Goal: Information Seeking & Learning: Learn about a topic

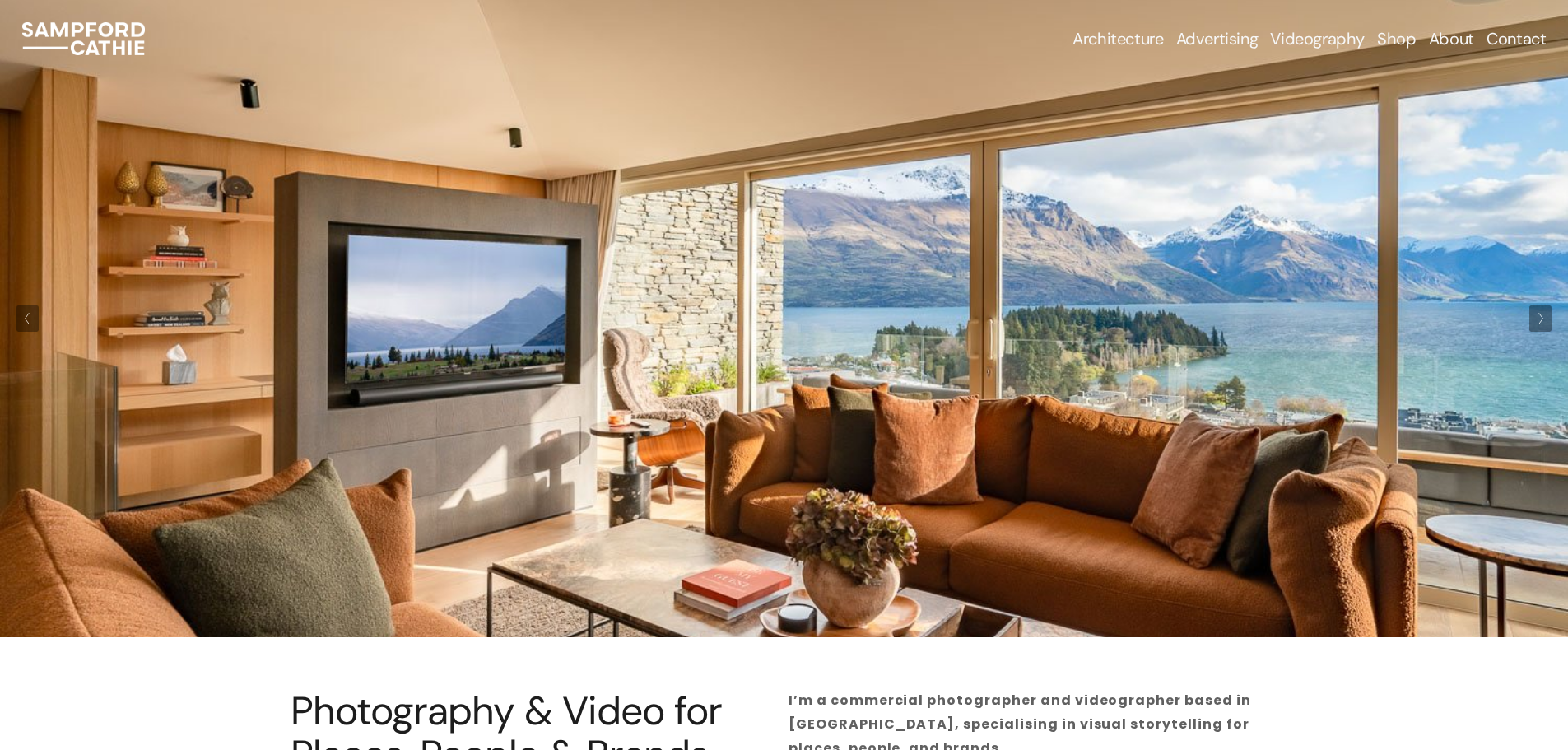
click at [0, 0] on span "Architectural Photography" at bounding box center [0, 0] width 0 height 0
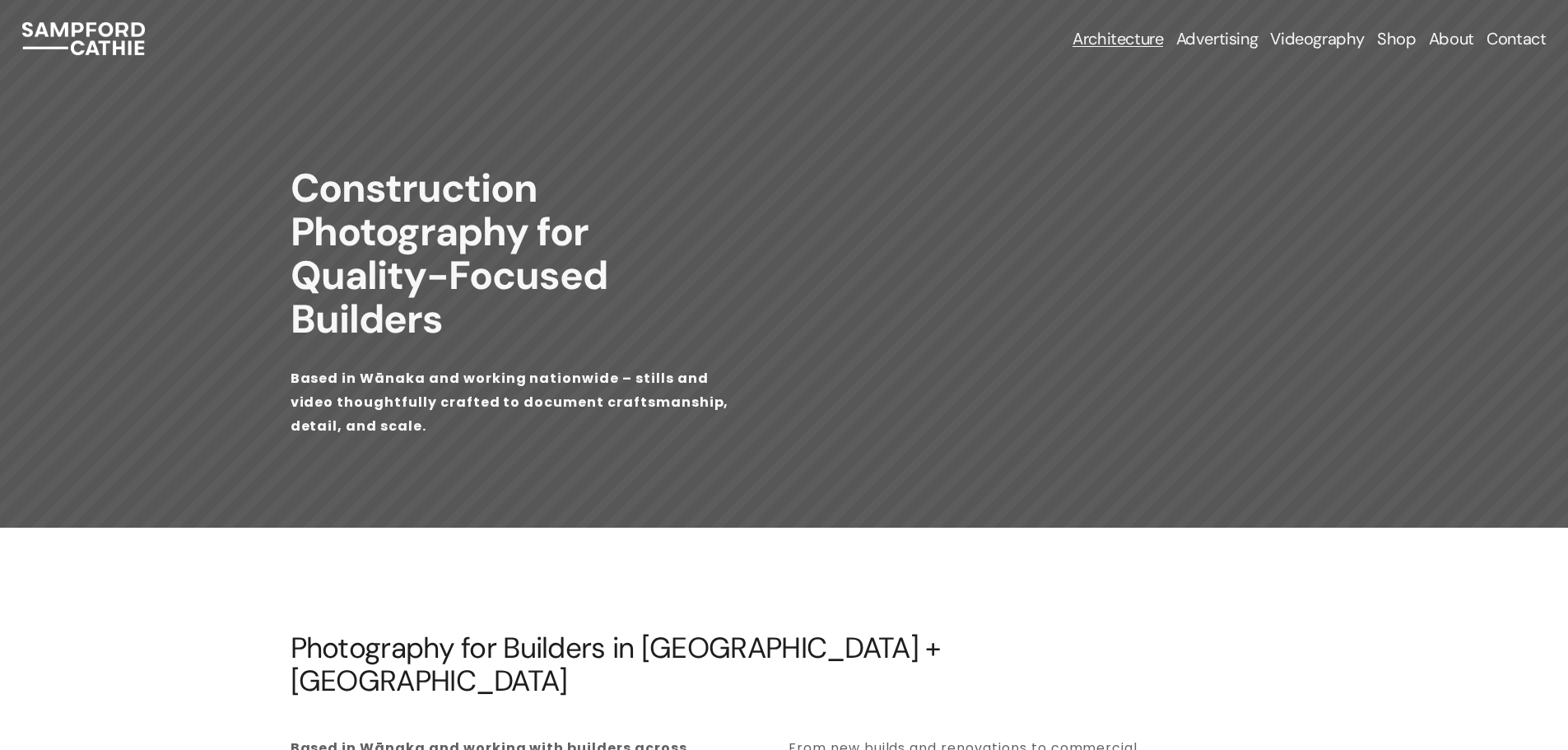
click at [96, 31] on img at bounding box center [83, 38] width 123 height 33
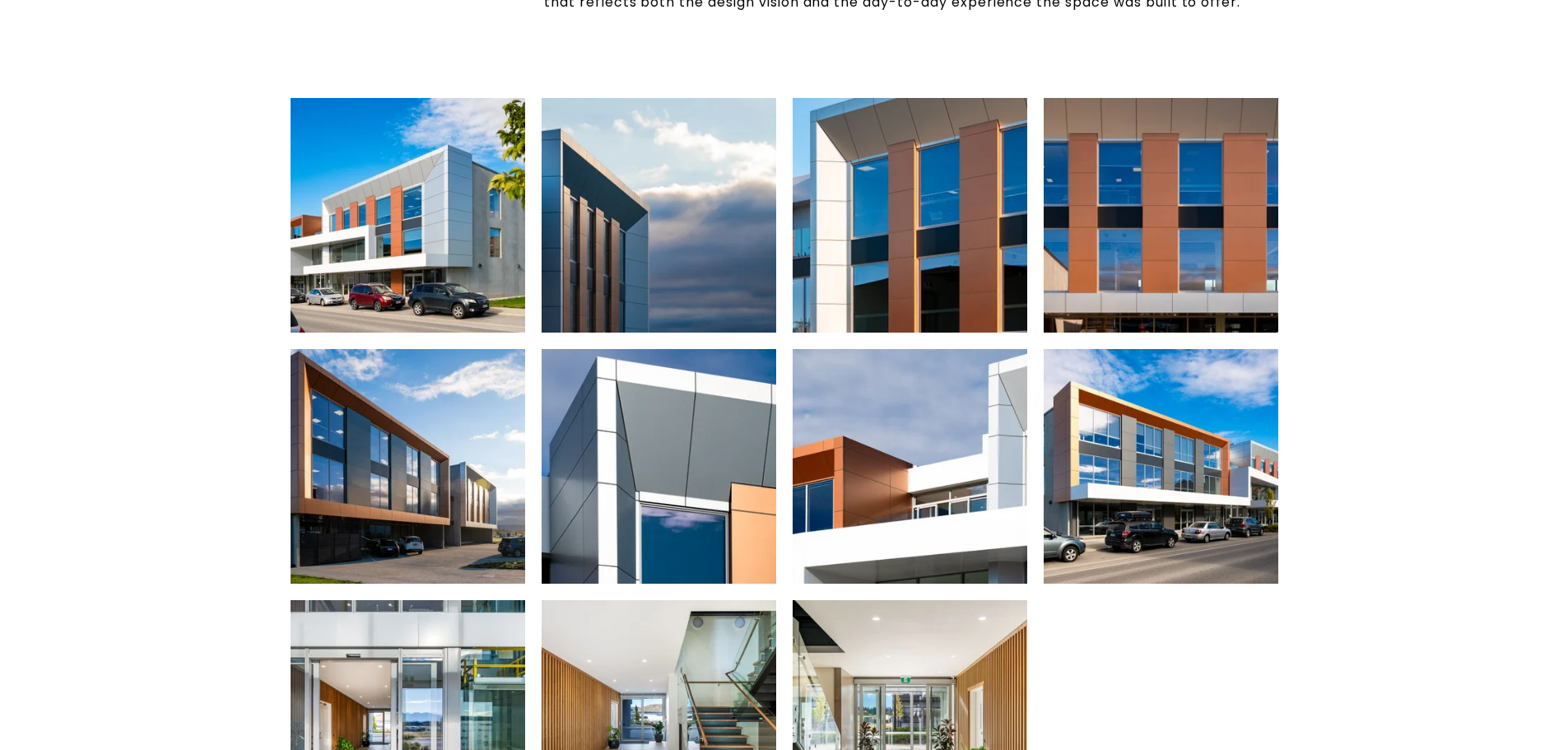
scroll to position [659, 0]
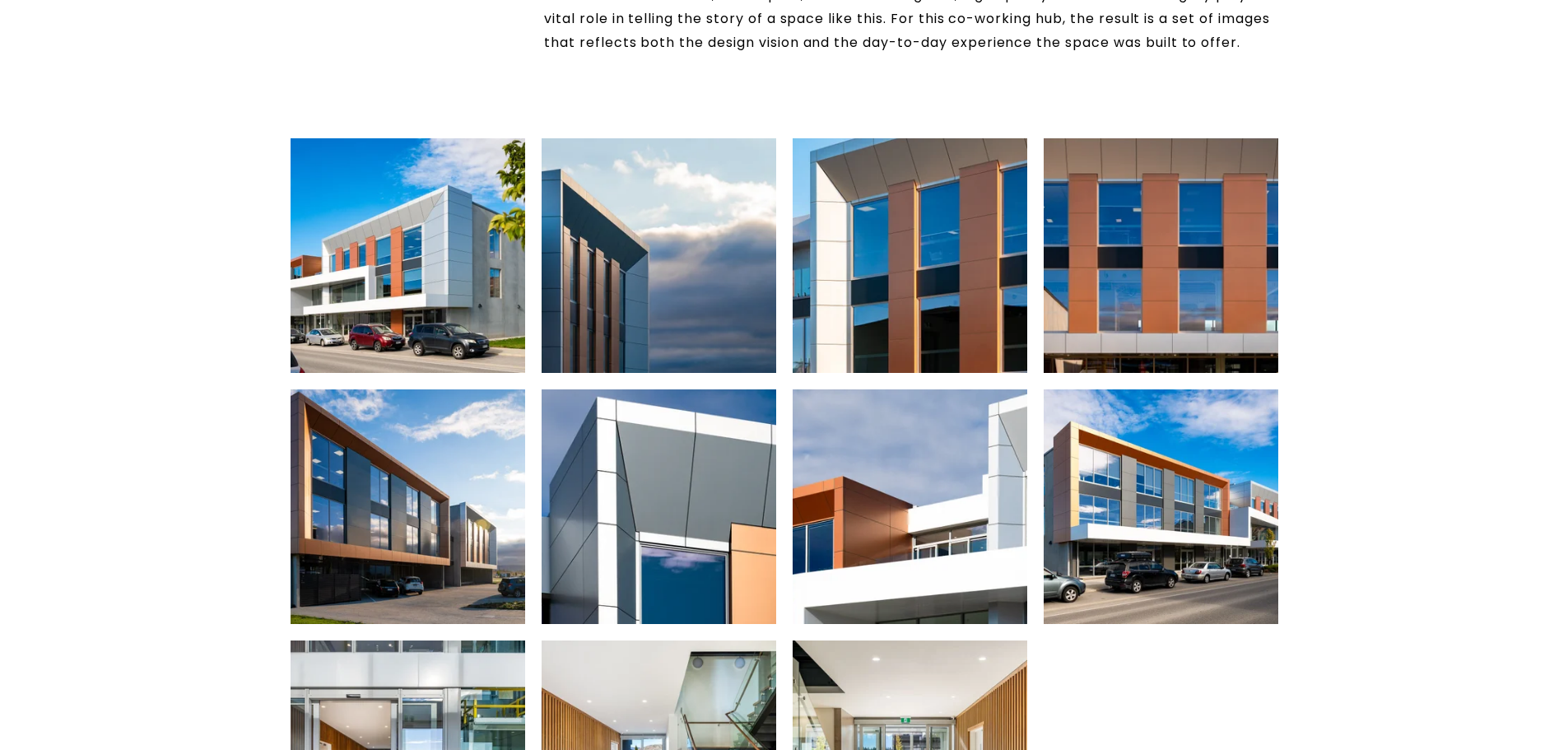
click at [401, 263] on img at bounding box center [407, 255] width 353 height 235
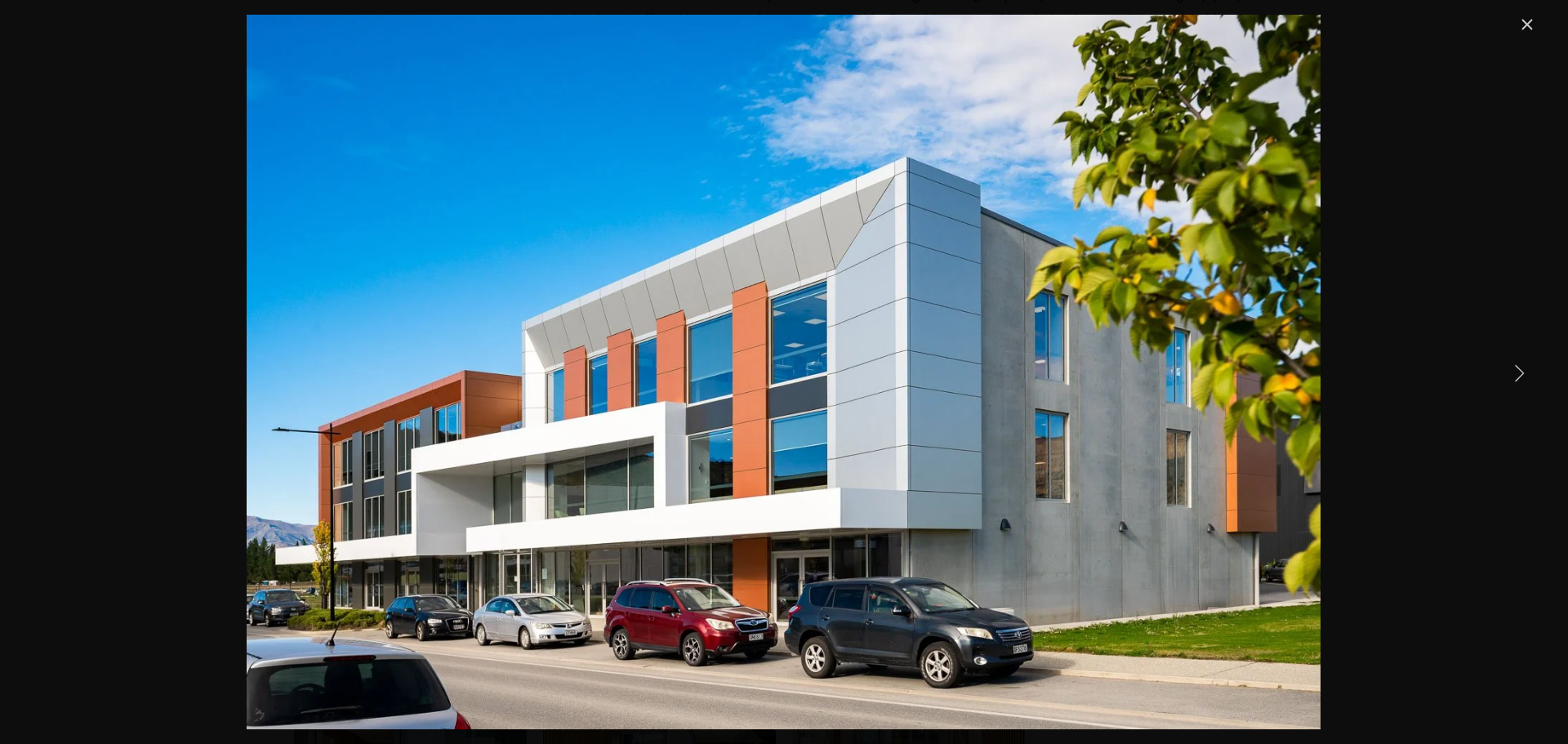
click at [1513, 372] on link "Next Item" at bounding box center [1519, 372] width 35 height 36
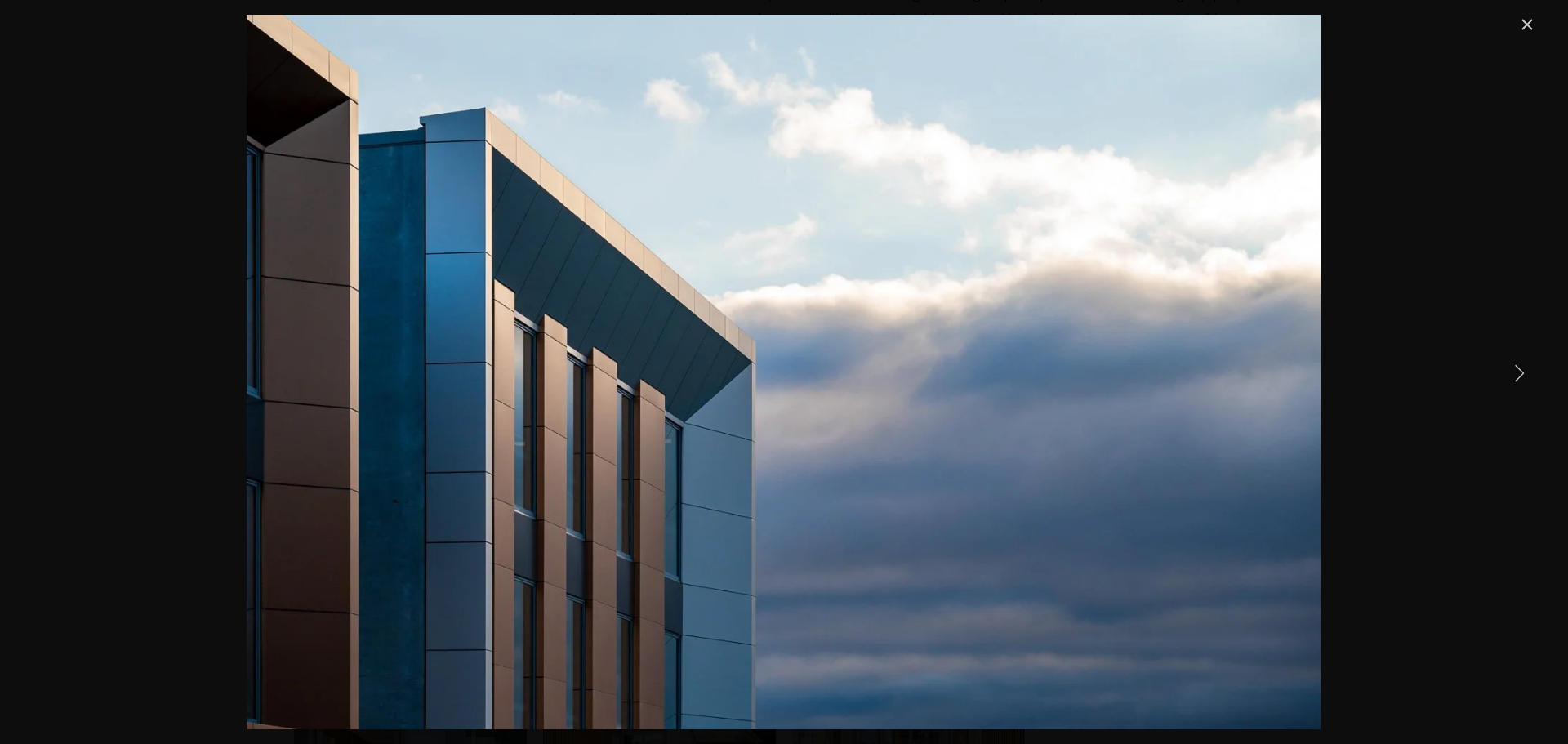
click at [1518, 371] on link "Next Item" at bounding box center [1519, 372] width 35 height 36
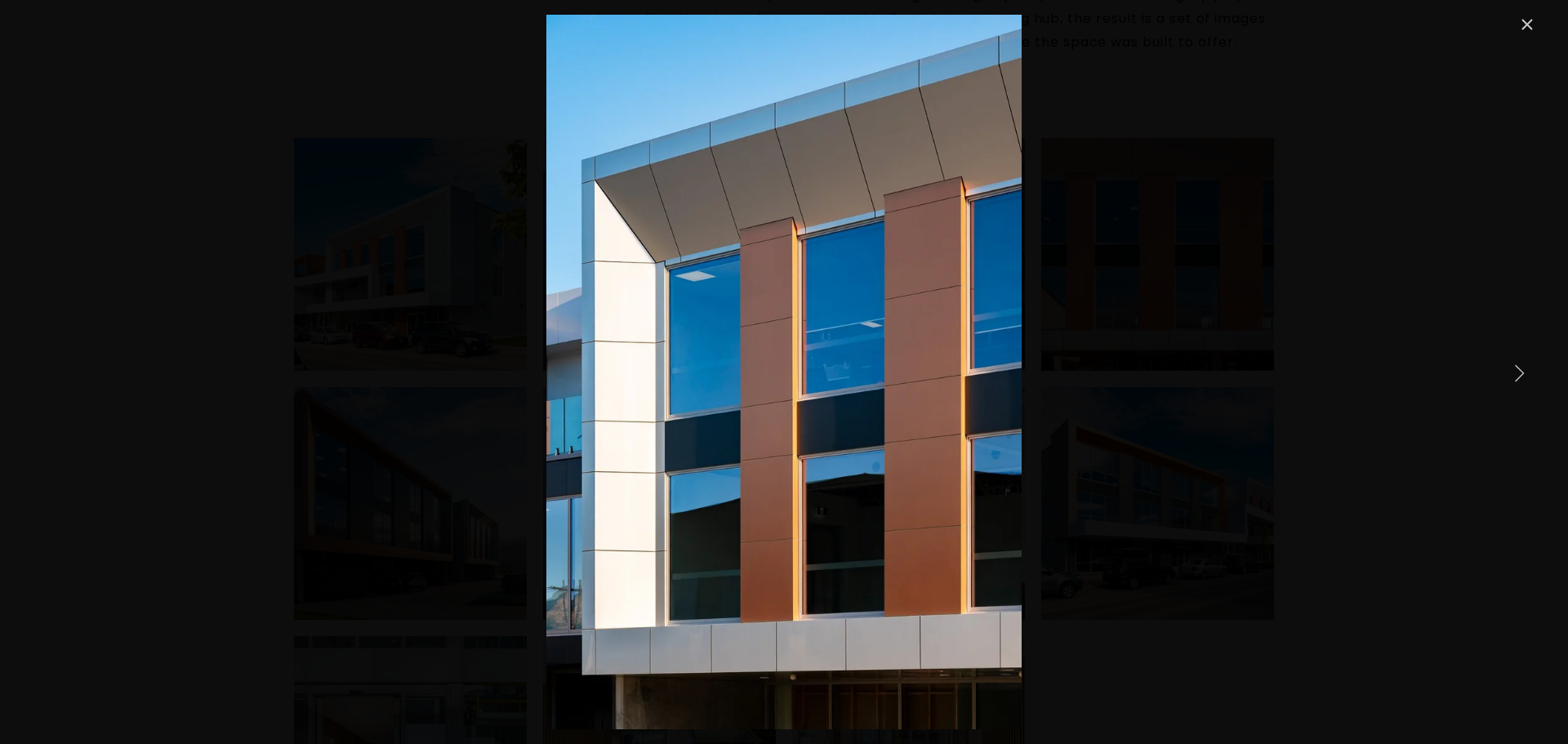
click at [1520, 366] on link "Next Item" at bounding box center [1519, 372] width 35 height 36
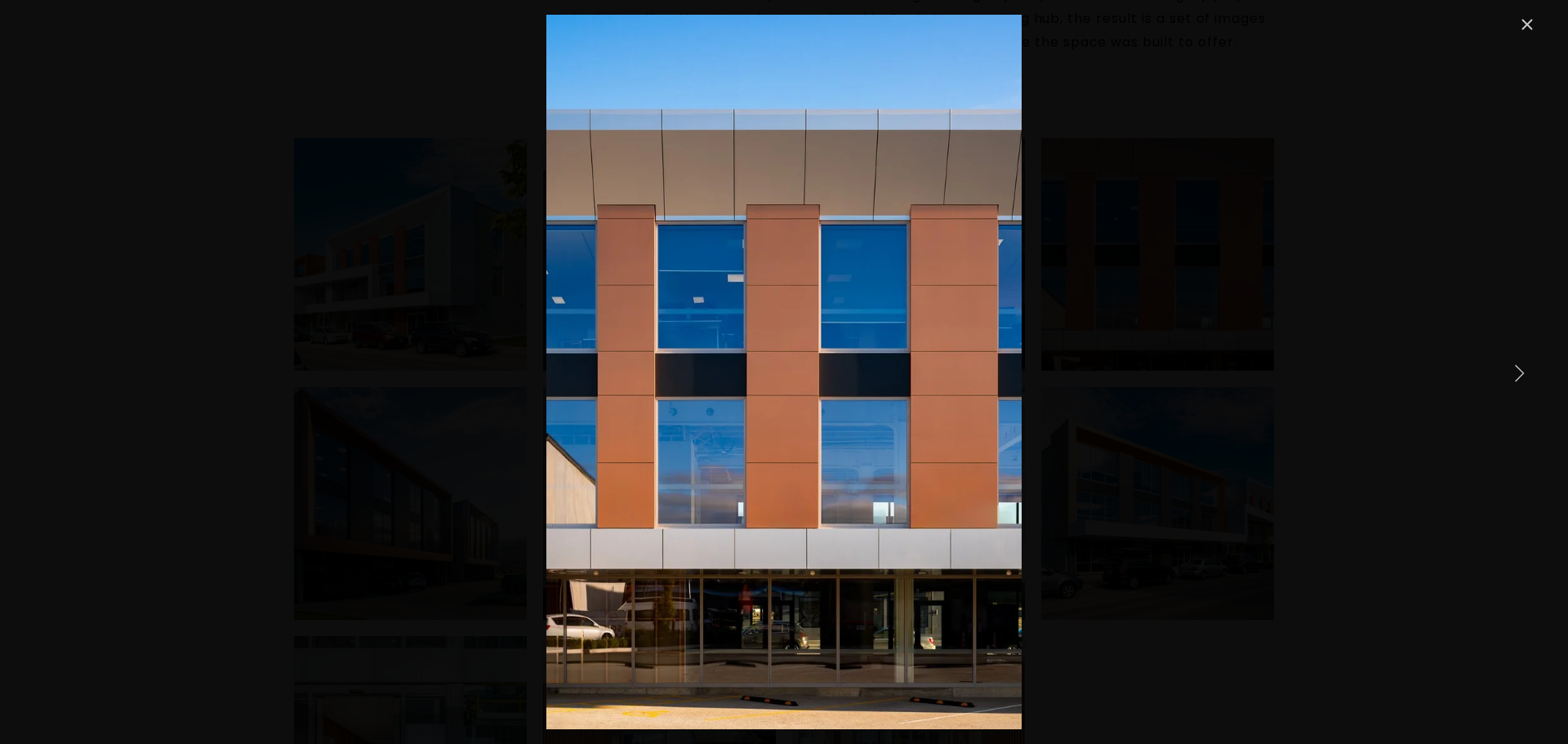
click at [1520, 366] on link "Next Item" at bounding box center [1519, 372] width 35 height 36
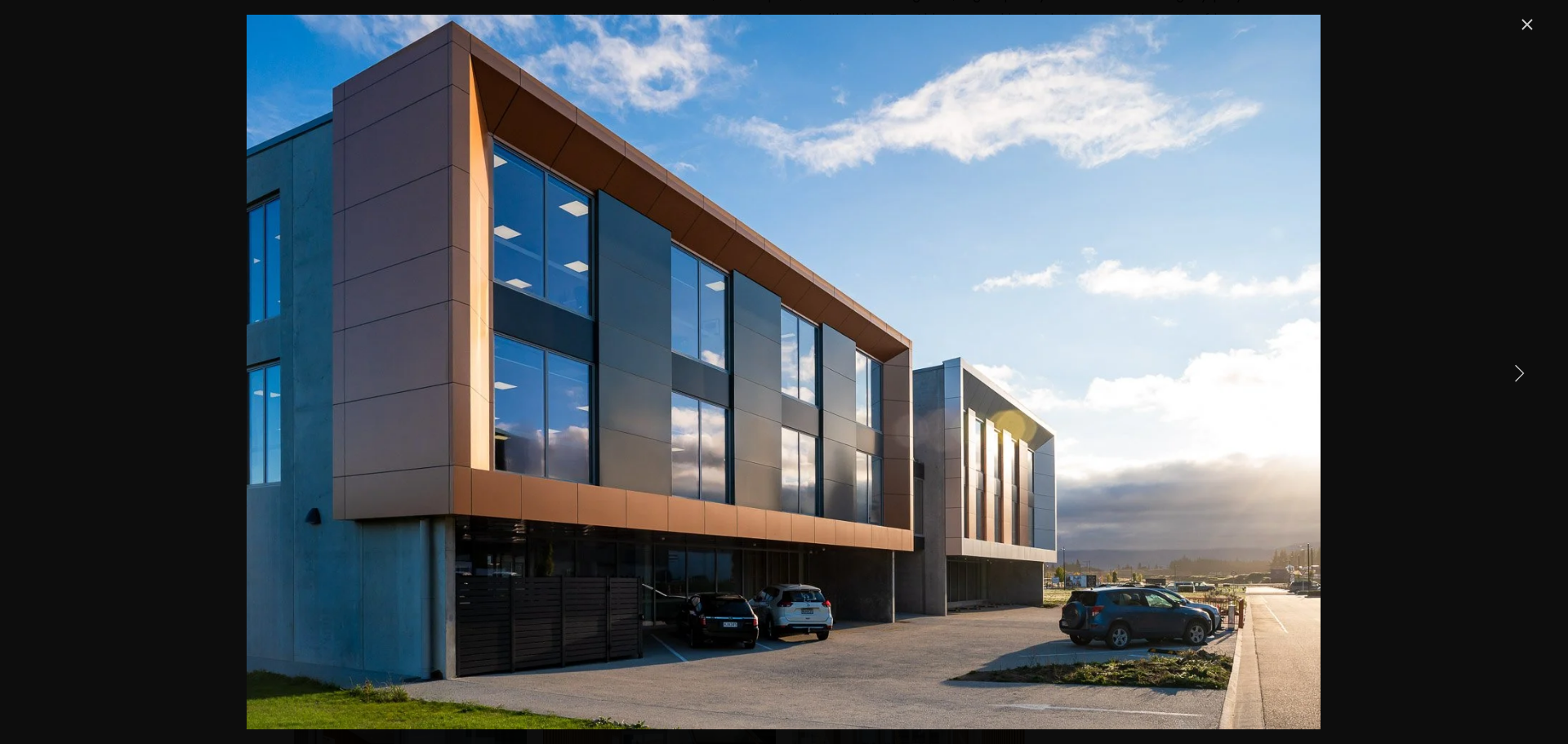
click at [1520, 366] on link "Next Item" at bounding box center [1519, 372] width 35 height 36
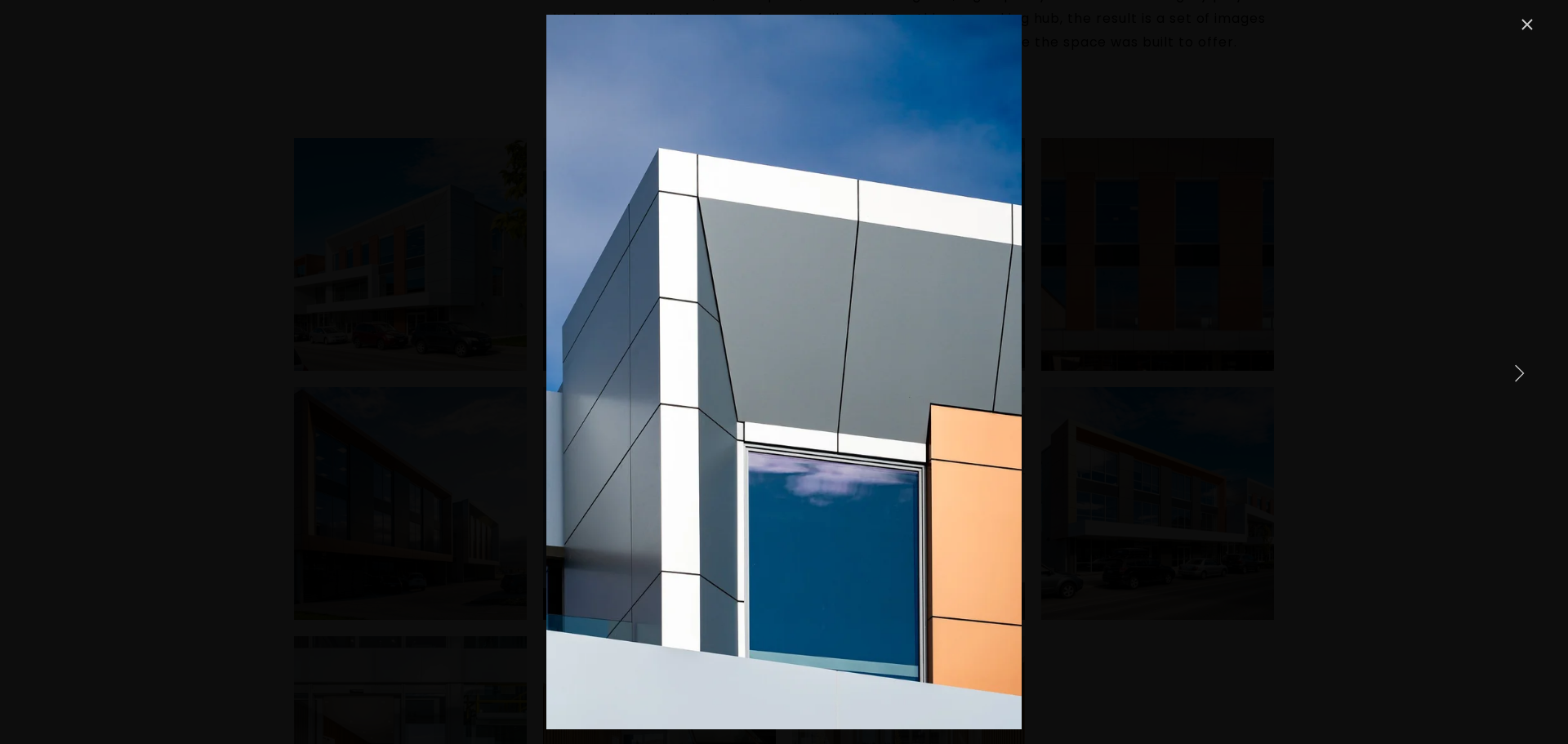
click at [1520, 366] on link "Next Item" at bounding box center [1519, 372] width 35 height 36
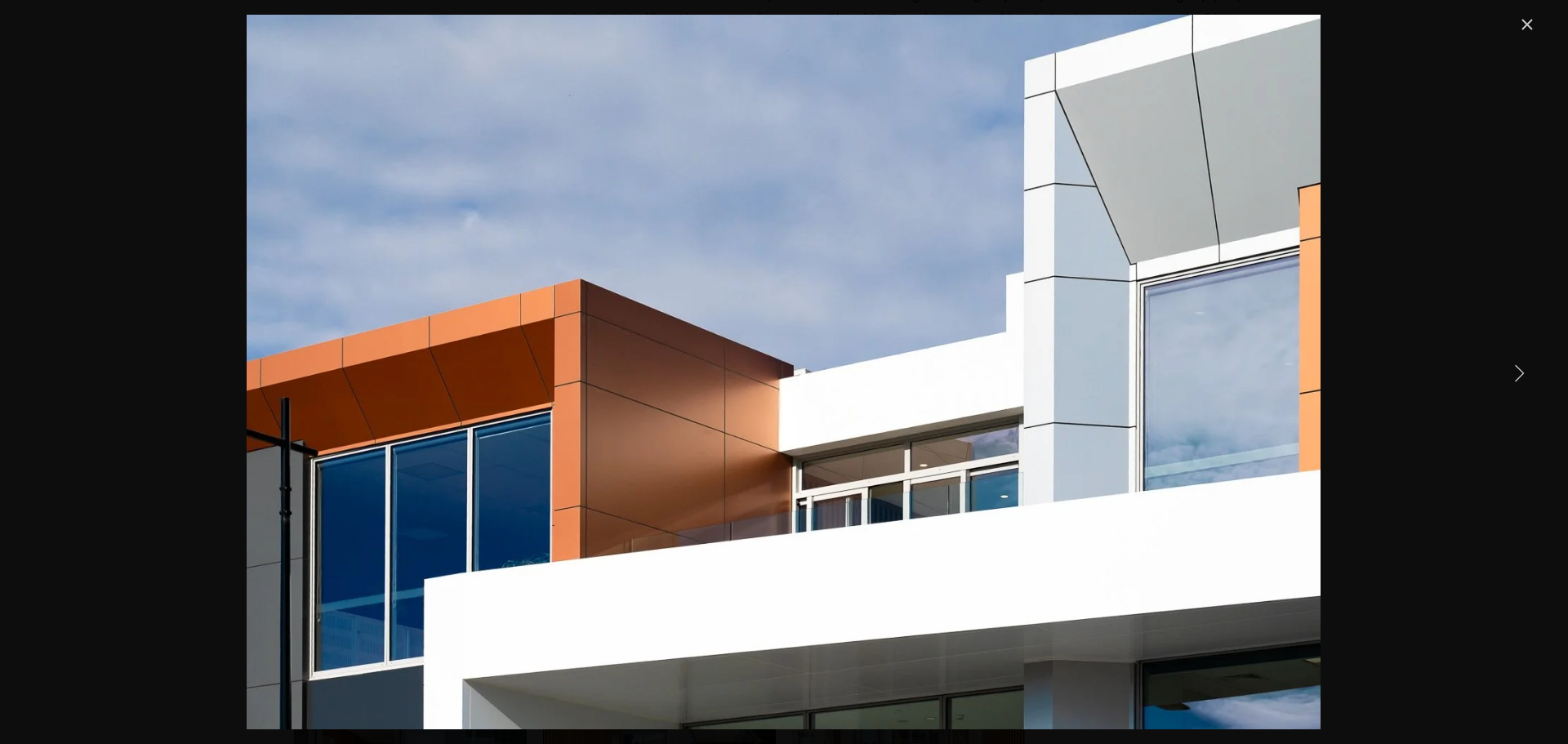
click at [1520, 366] on link "Next Item" at bounding box center [1519, 372] width 35 height 36
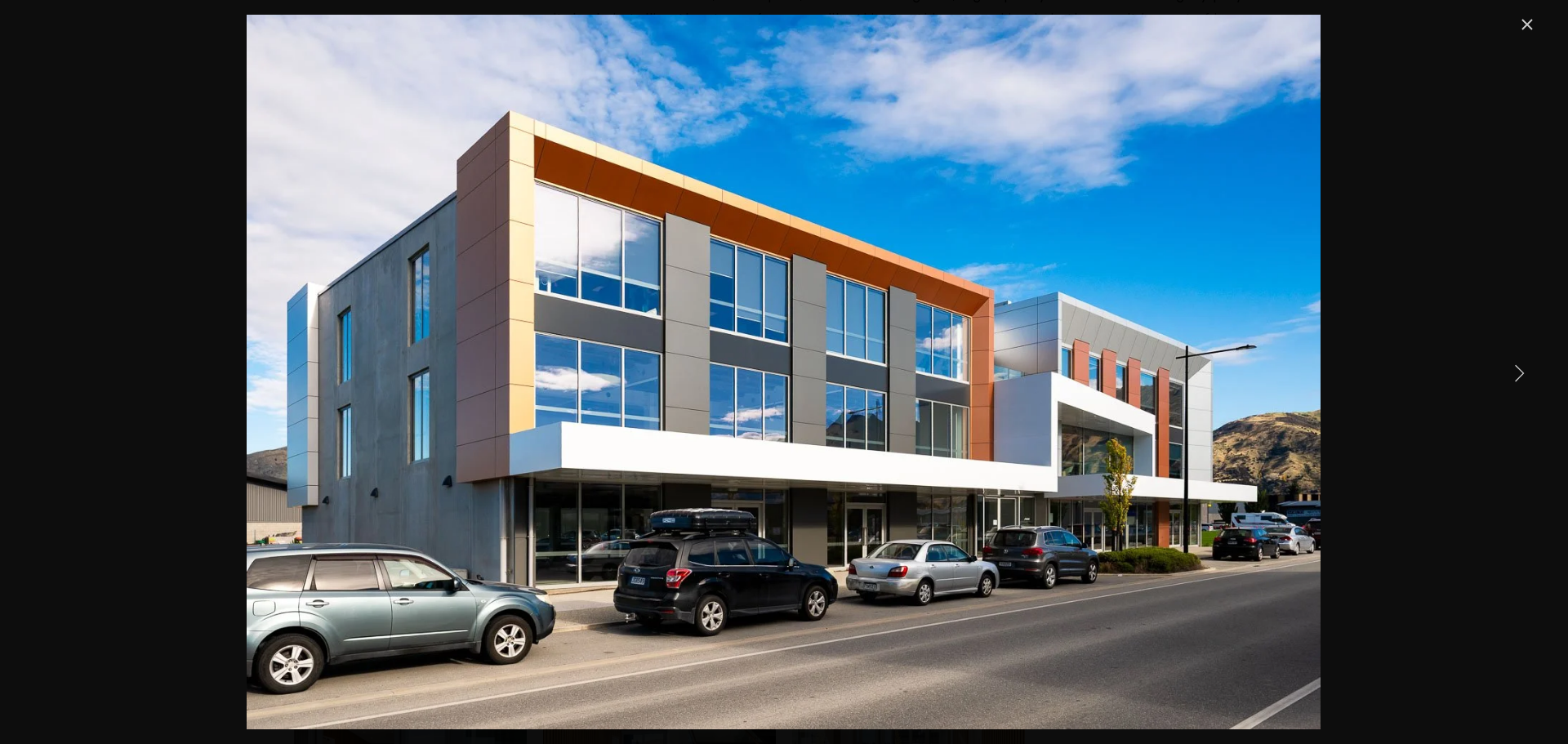
click at [1520, 366] on link "Next Item" at bounding box center [1519, 372] width 35 height 36
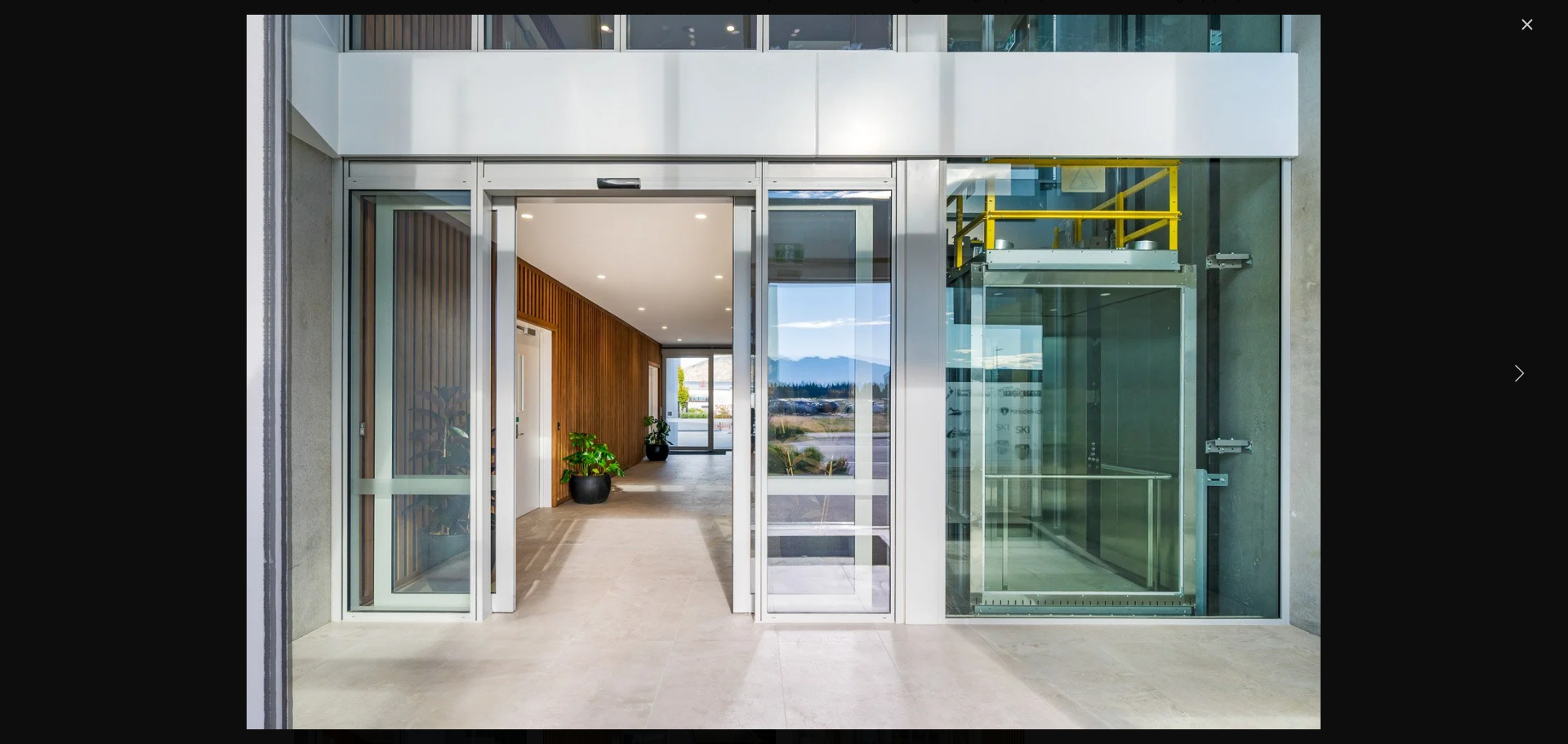
click at [1520, 366] on link "Next Item" at bounding box center [1519, 372] width 35 height 36
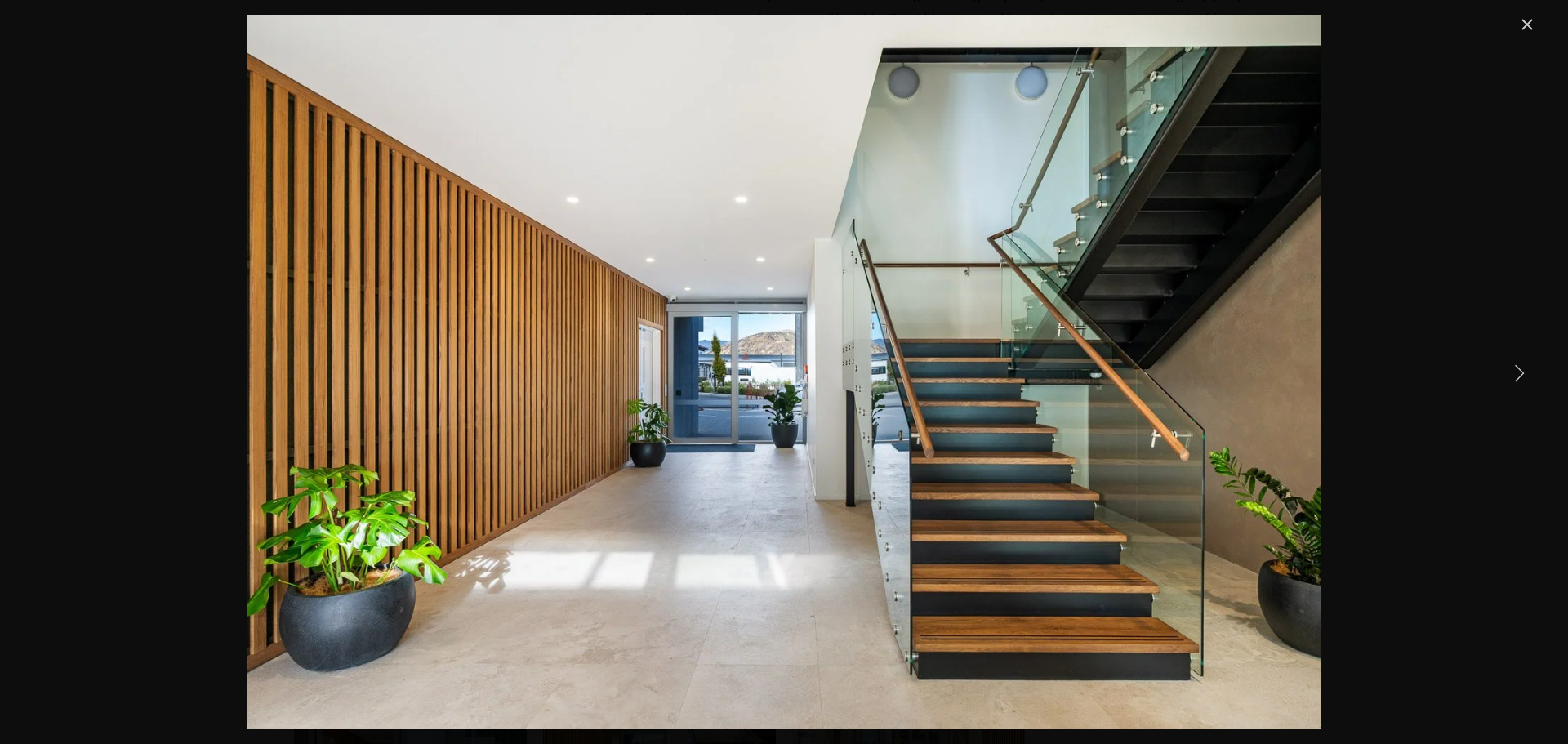
click at [1520, 366] on link "Next Item" at bounding box center [1519, 372] width 35 height 36
click at [1519, 376] on link "Next Item" at bounding box center [1519, 372] width 35 height 36
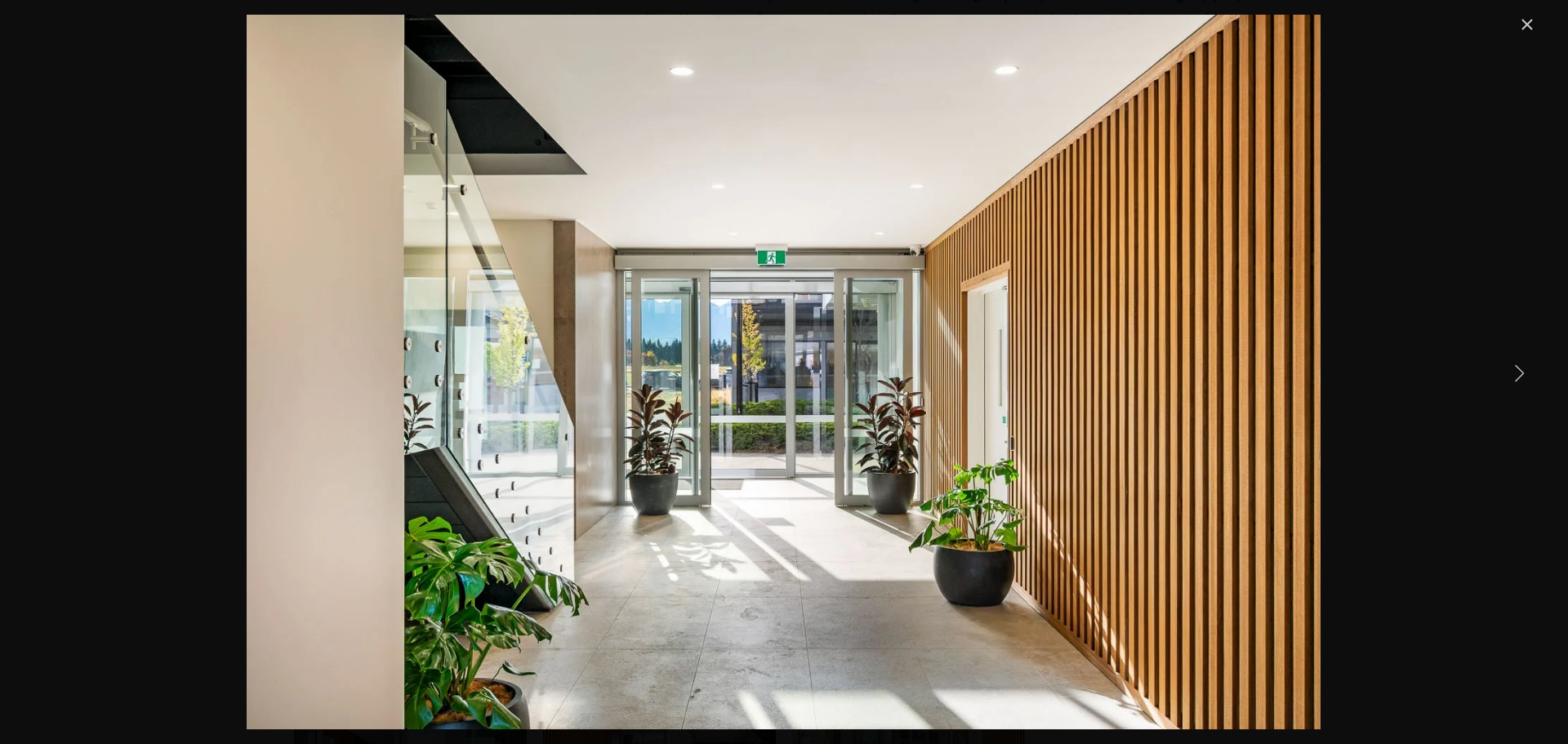
click at [1519, 376] on link "Next Item" at bounding box center [1519, 372] width 35 height 36
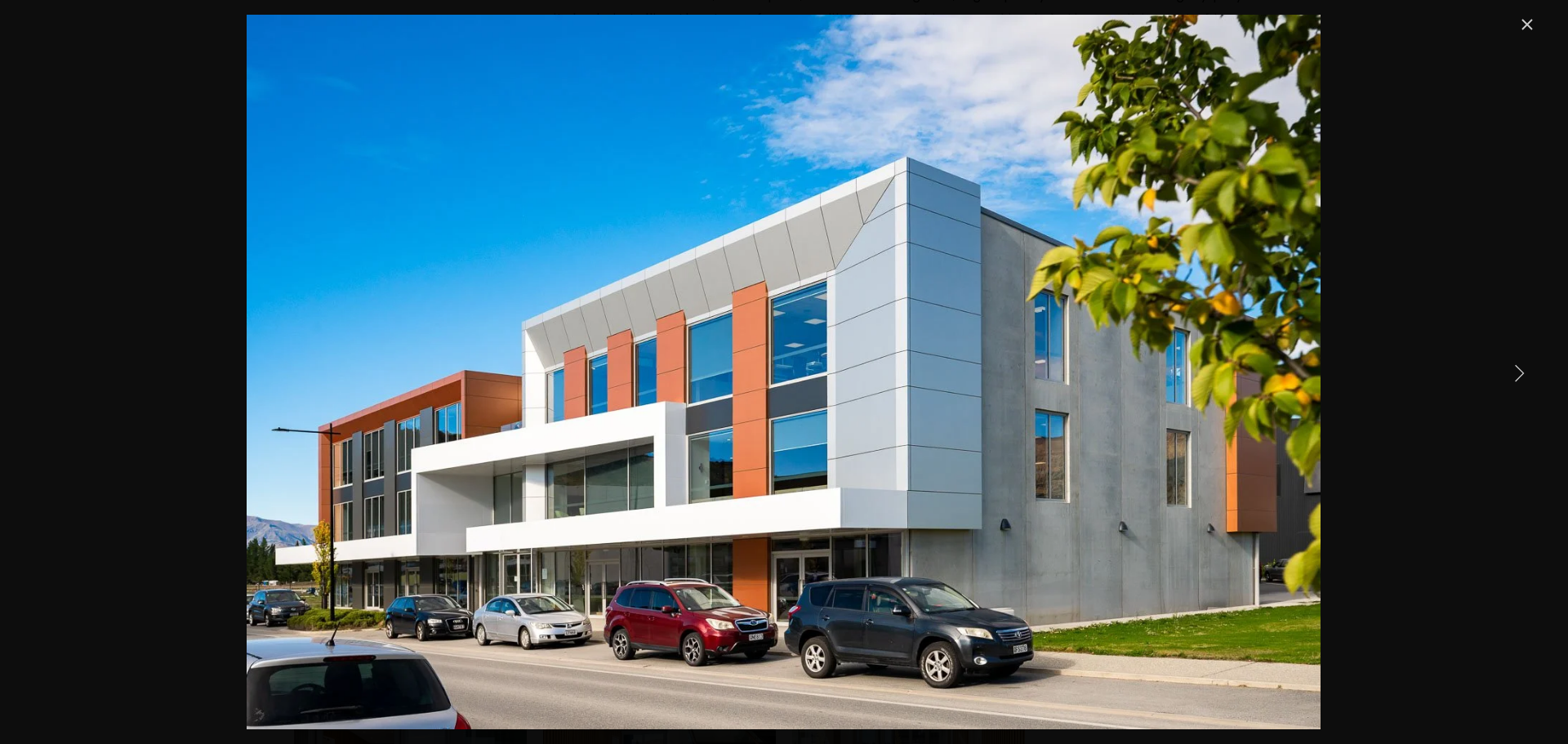
click at [1517, 369] on link "Next Item" at bounding box center [1519, 372] width 35 height 36
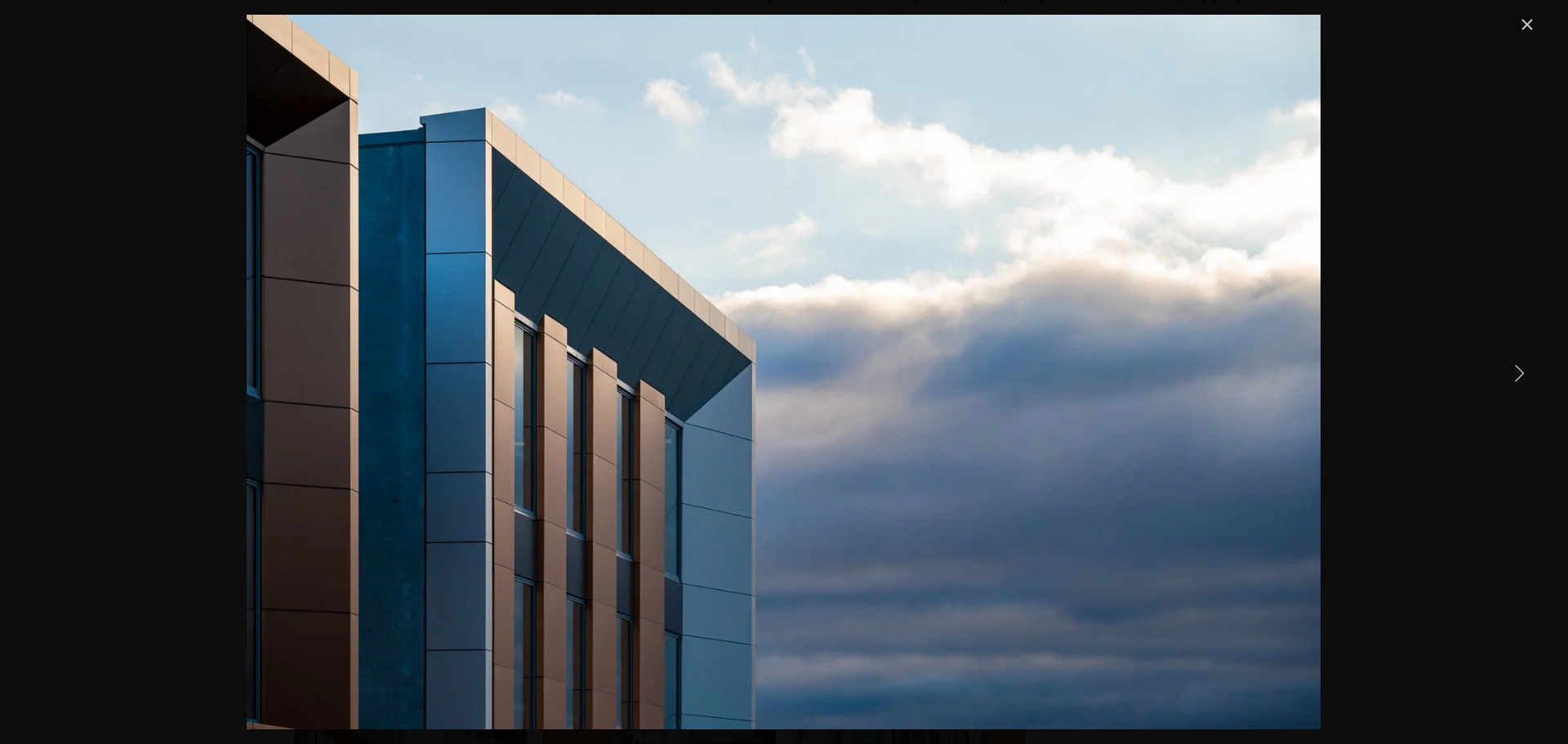
click at [1517, 369] on link "Next Item" at bounding box center [1519, 372] width 35 height 36
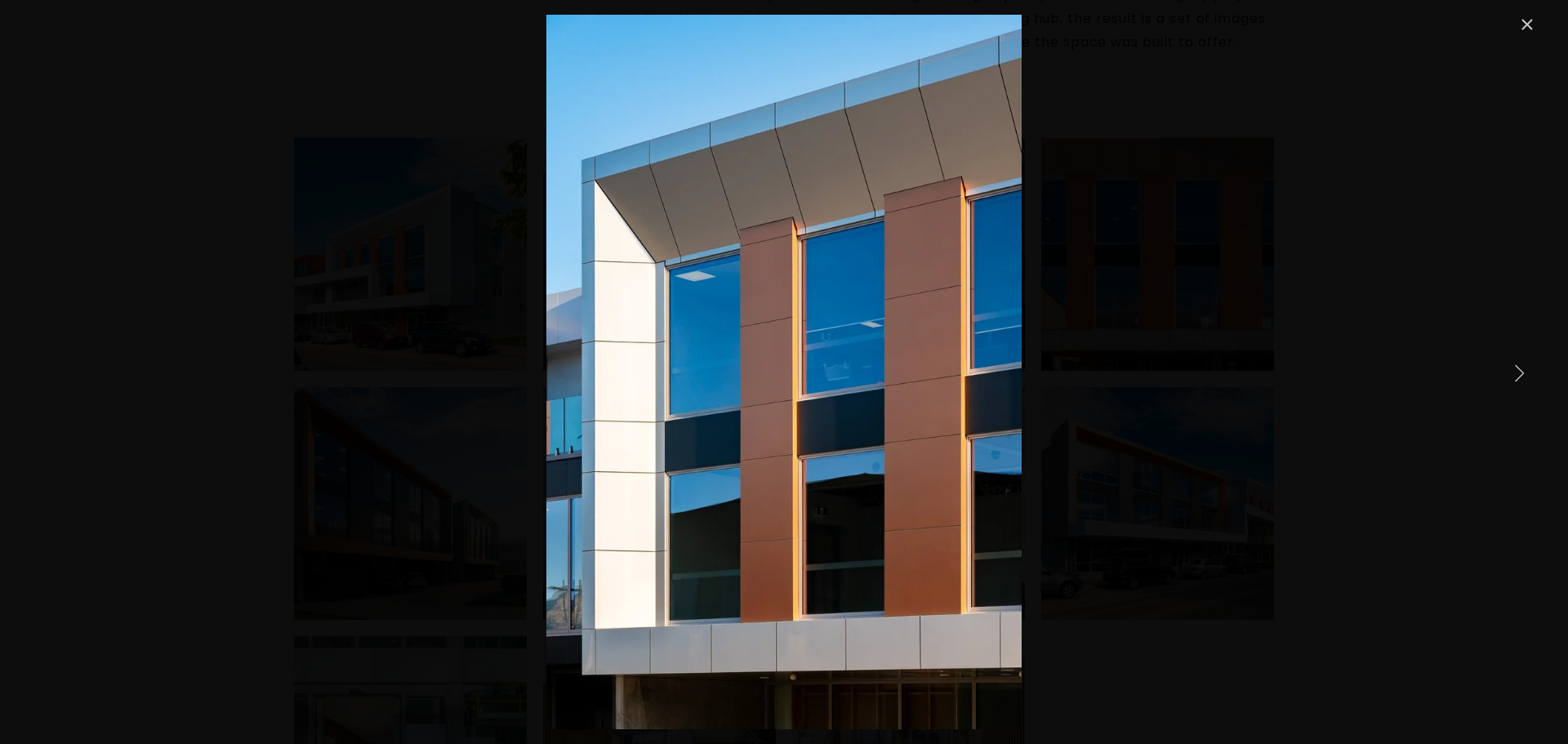
click at [1519, 369] on link "Next Item" at bounding box center [1519, 372] width 35 height 36
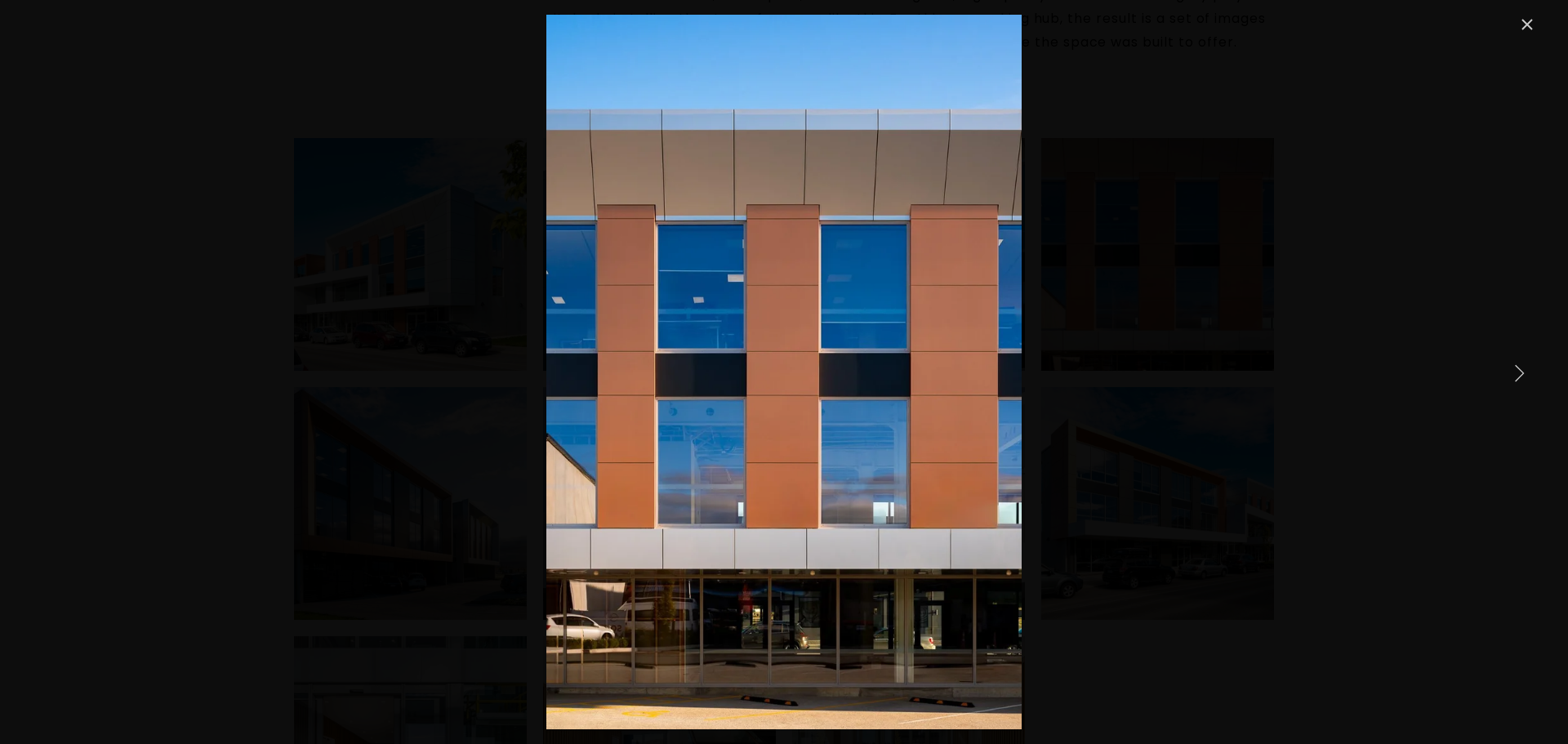
click at [1519, 369] on link "Next Item" at bounding box center [1519, 372] width 35 height 36
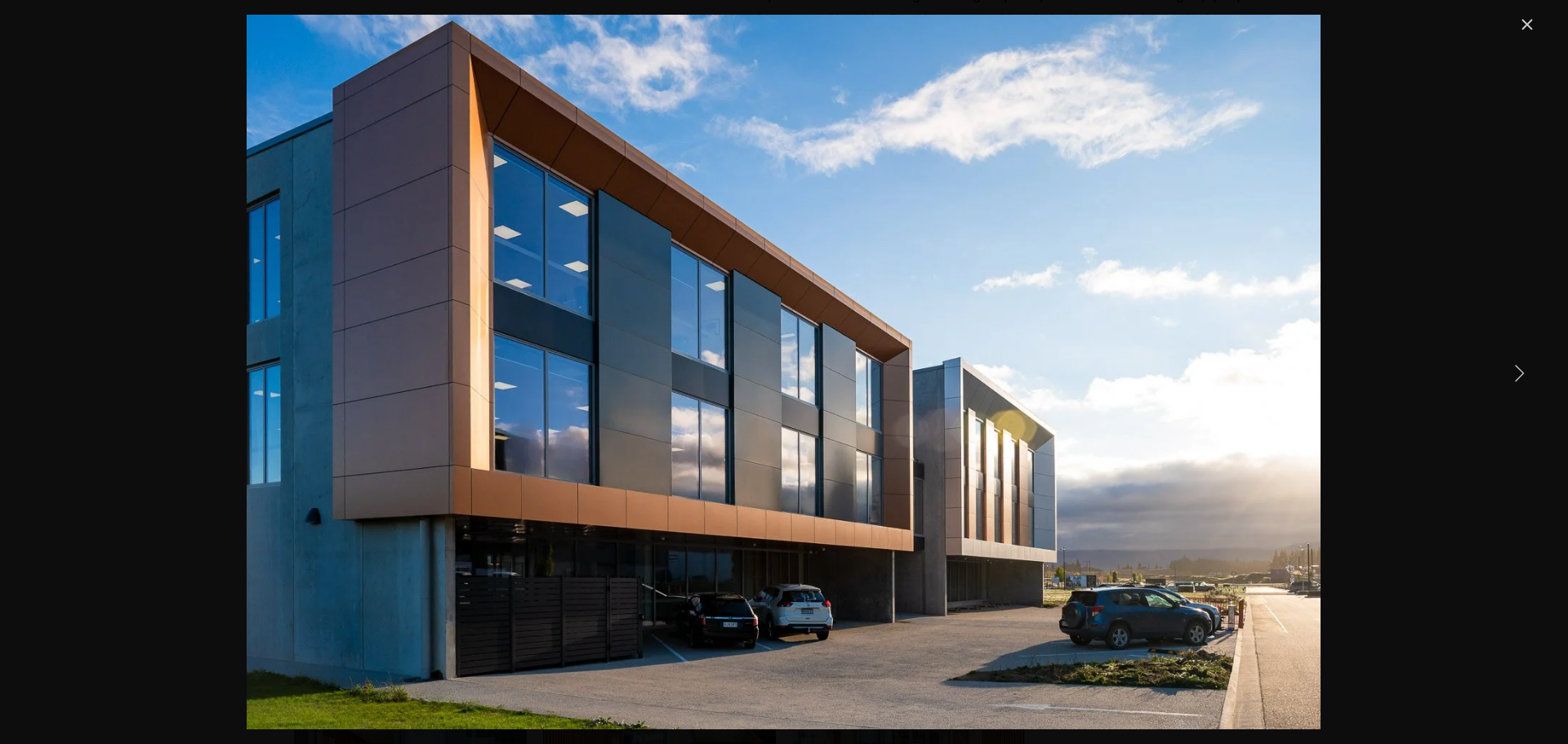
click at [1519, 369] on link "Next Item" at bounding box center [1519, 372] width 35 height 36
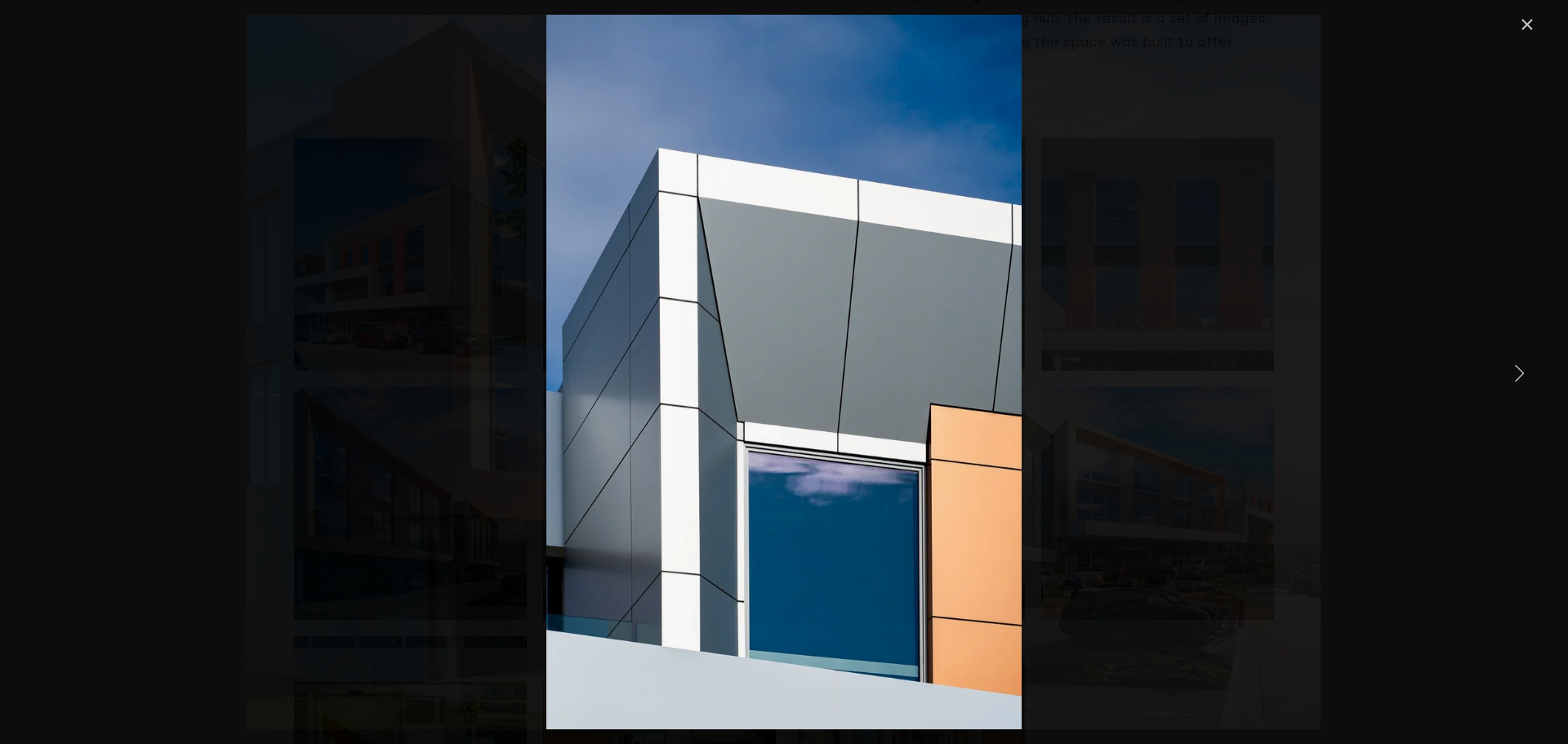
click at [1519, 369] on link "Next Item" at bounding box center [1519, 372] width 35 height 36
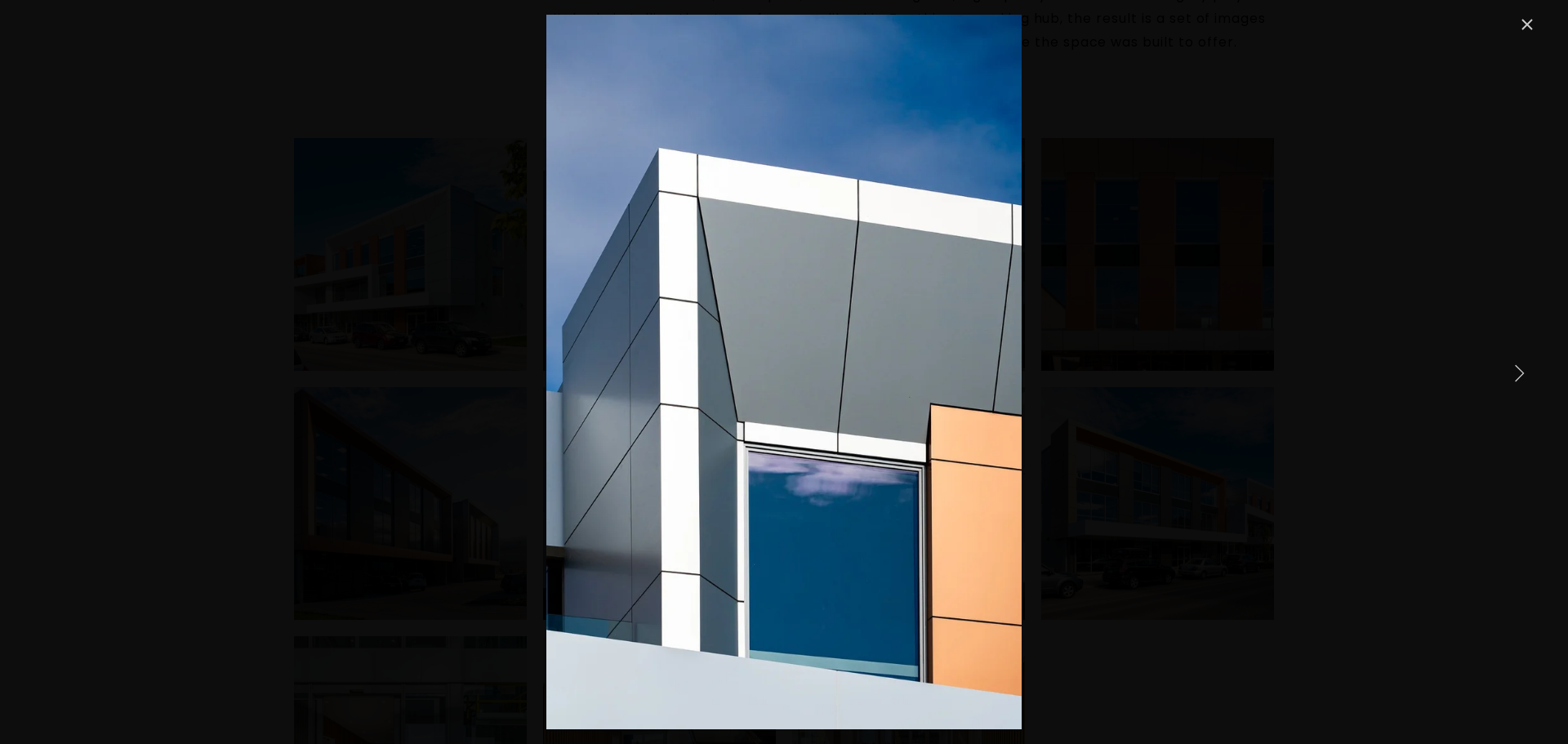
click at [1530, 23] on link "Close" at bounding box center [1526, 24] width 20 height 20
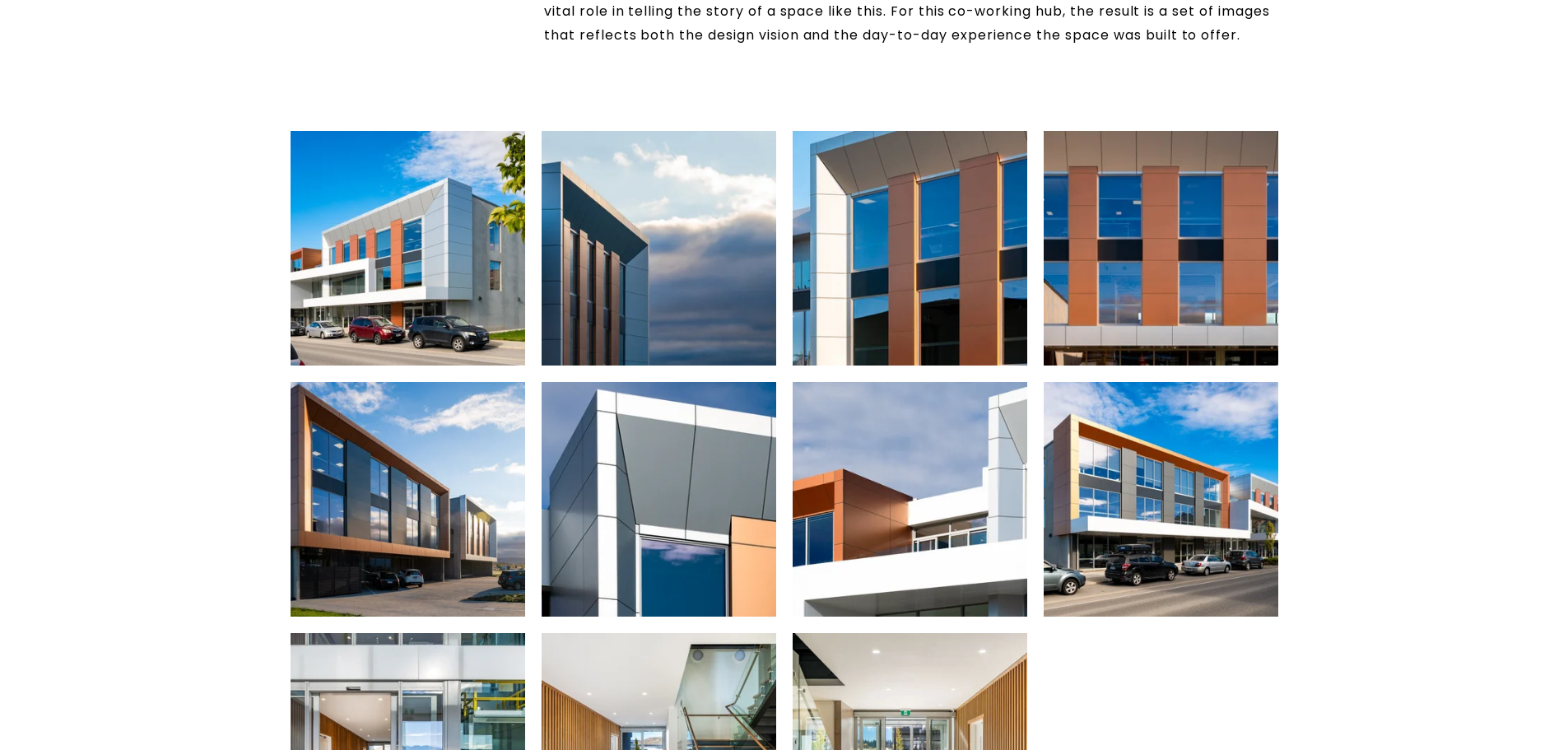
scroll to position [741, 0]
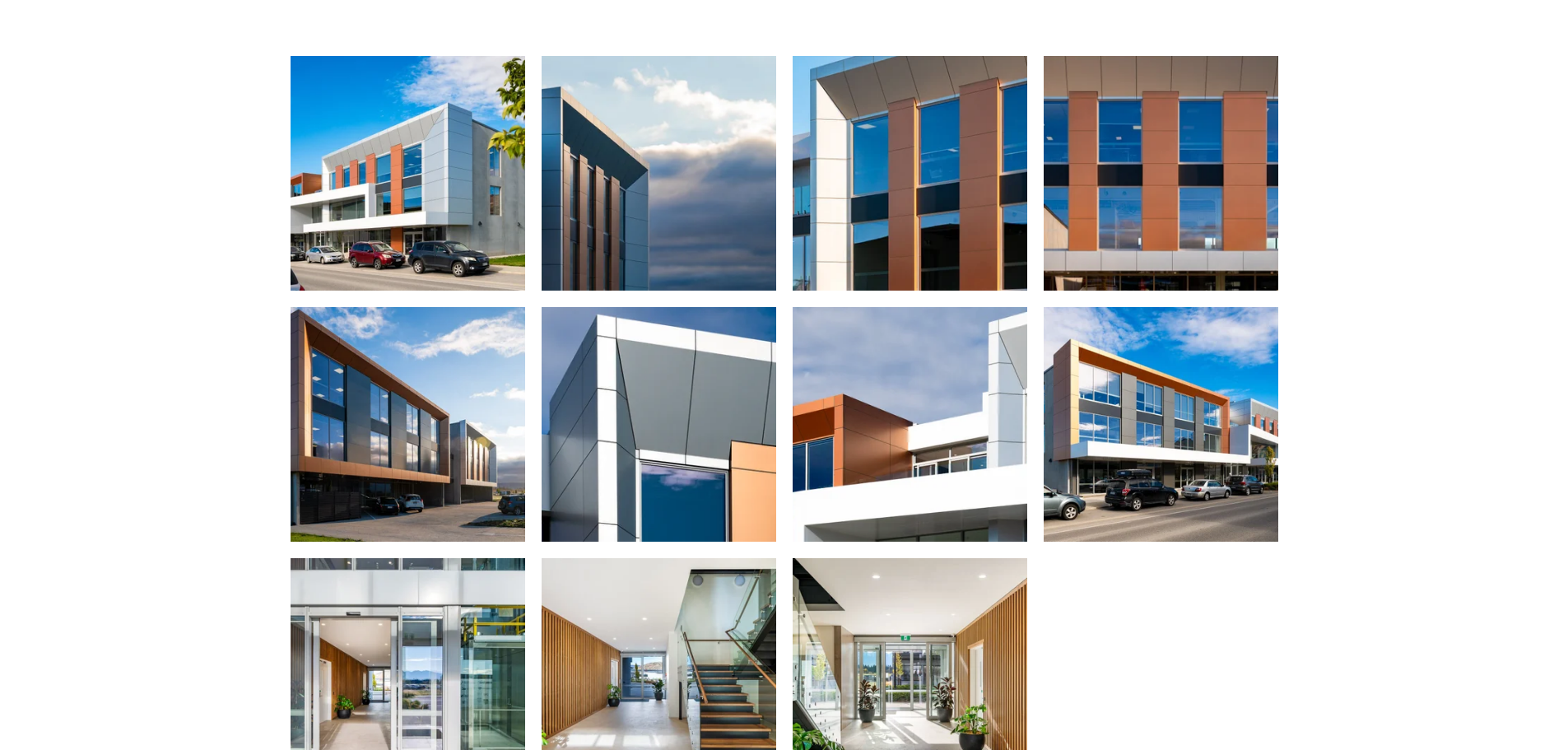
click at [411, 117] on img at bounding box center [407, 173] width 353 height 235
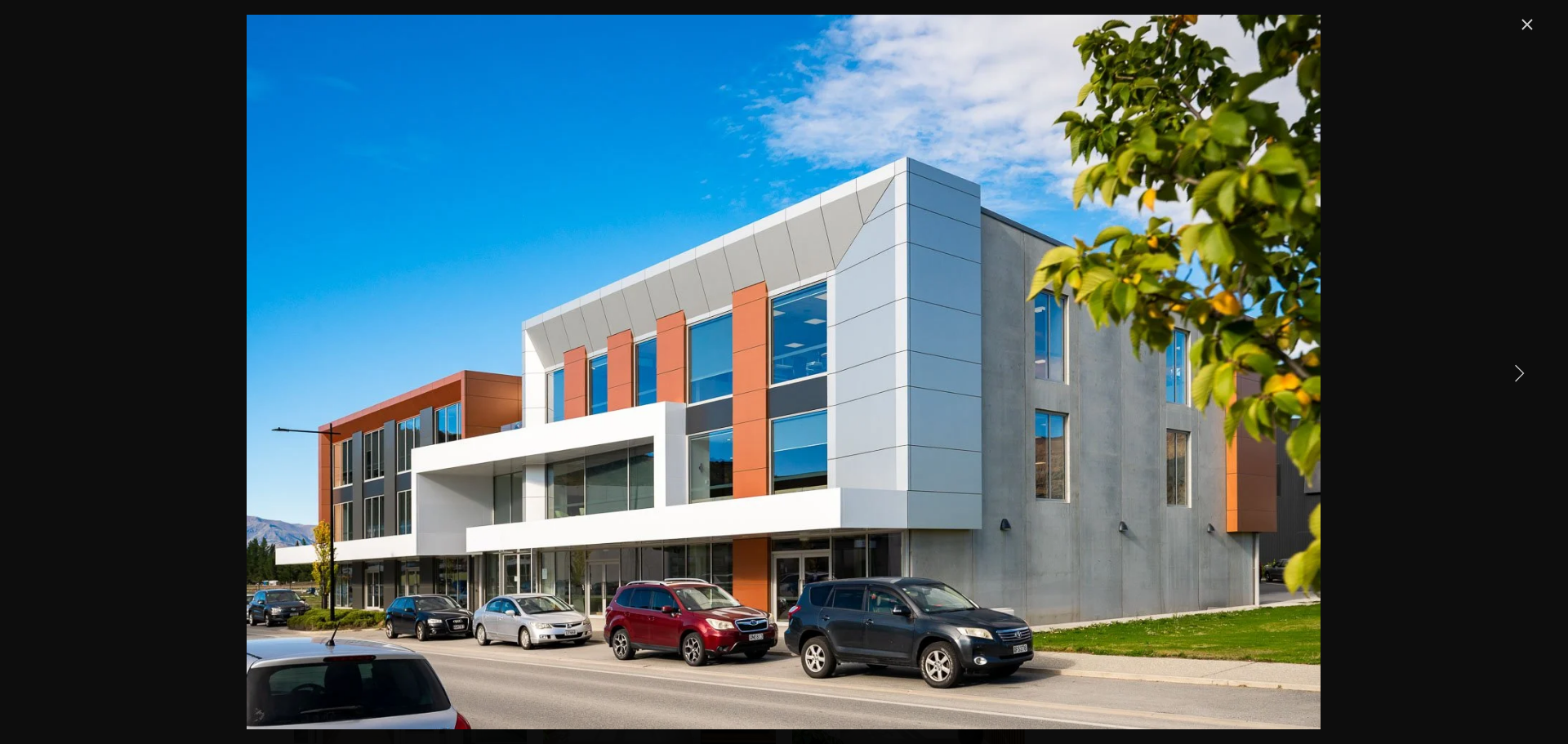
click at [1527, 371] on link "Next Item" at bounding box center [1519, 372] width 35 height 36
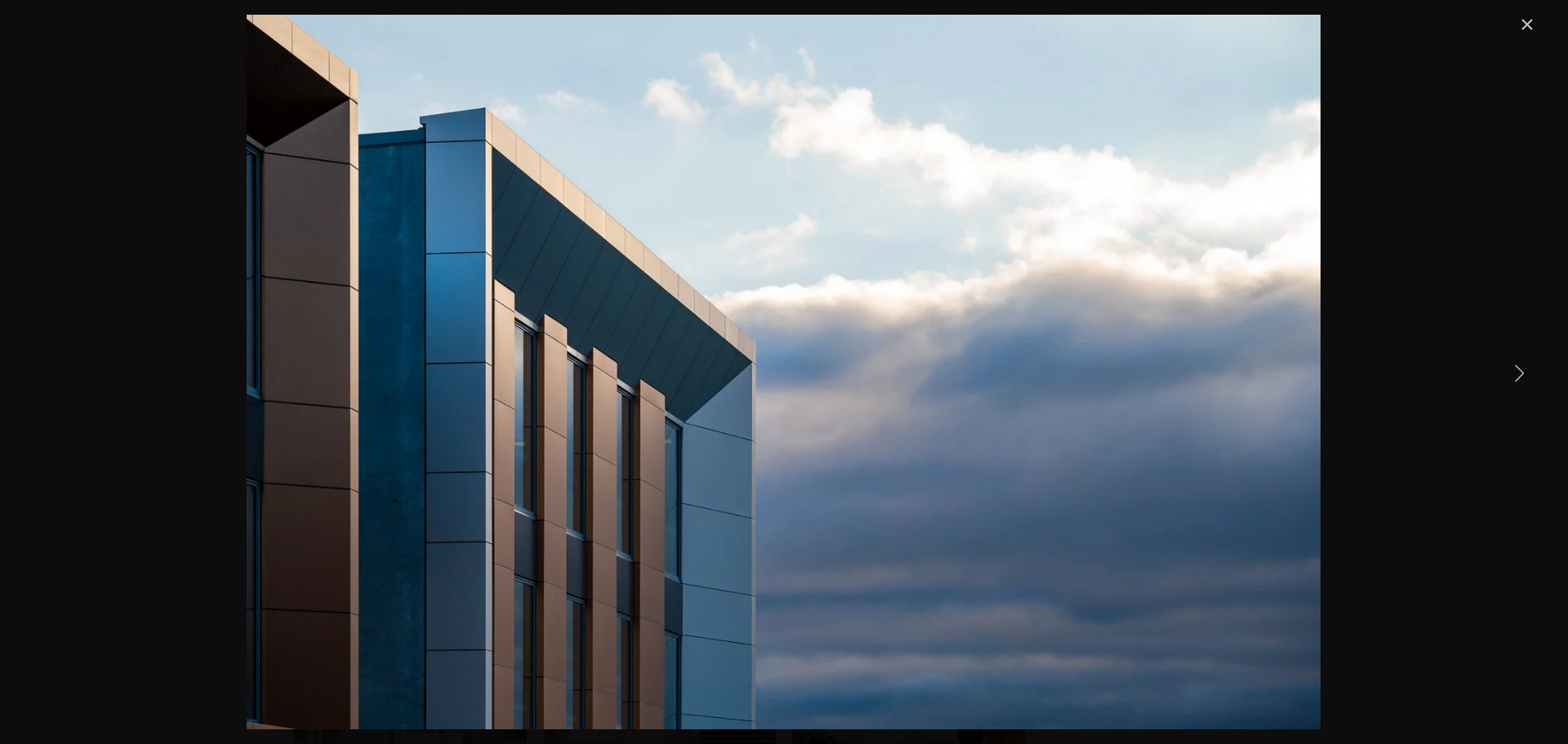
click at [1527, 371] on link "Next Item" at bounding box center [1519, 372] width 35 height 36
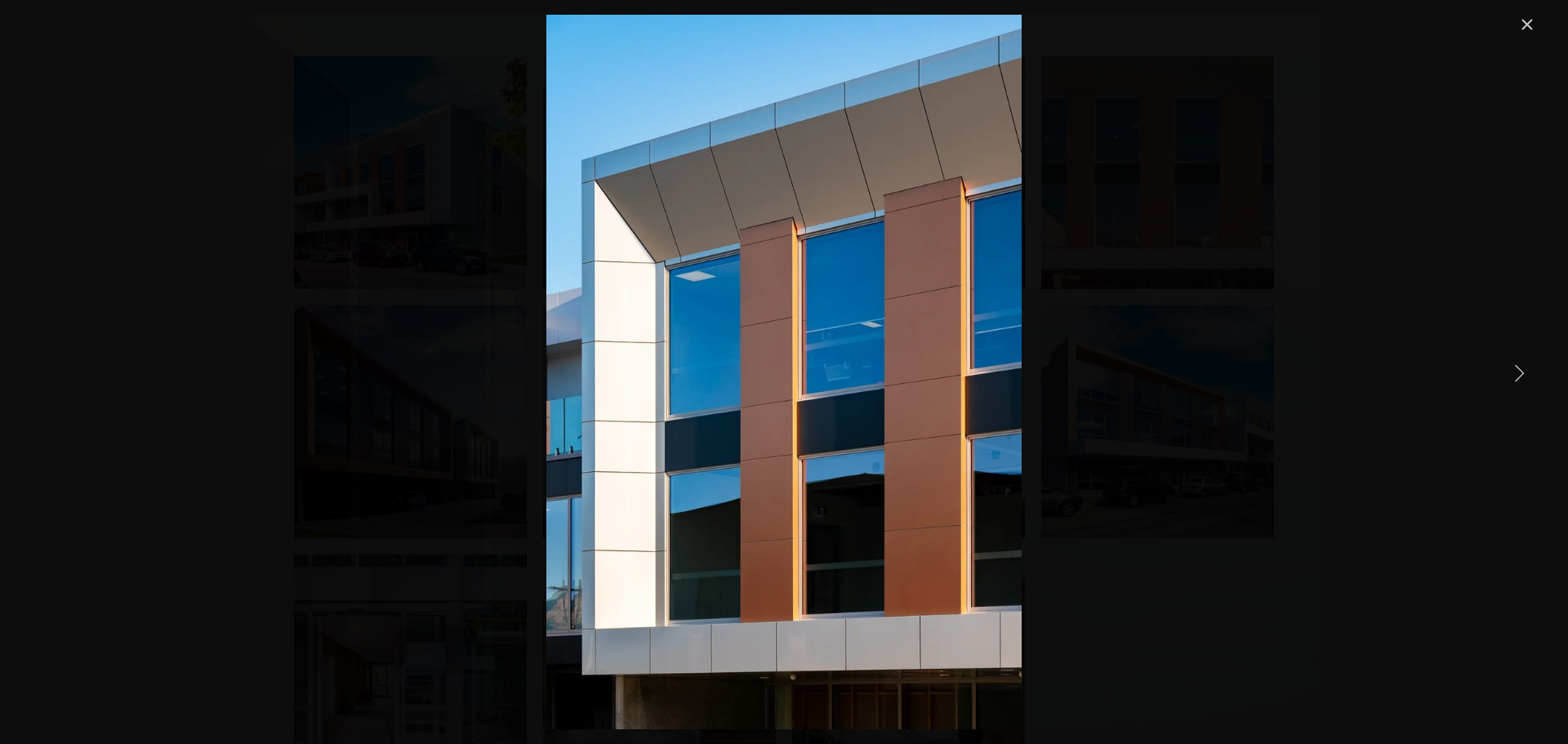
click at [1527, 371] on link "Next Item" at bounding box center [1519, 372] width 35 height 36
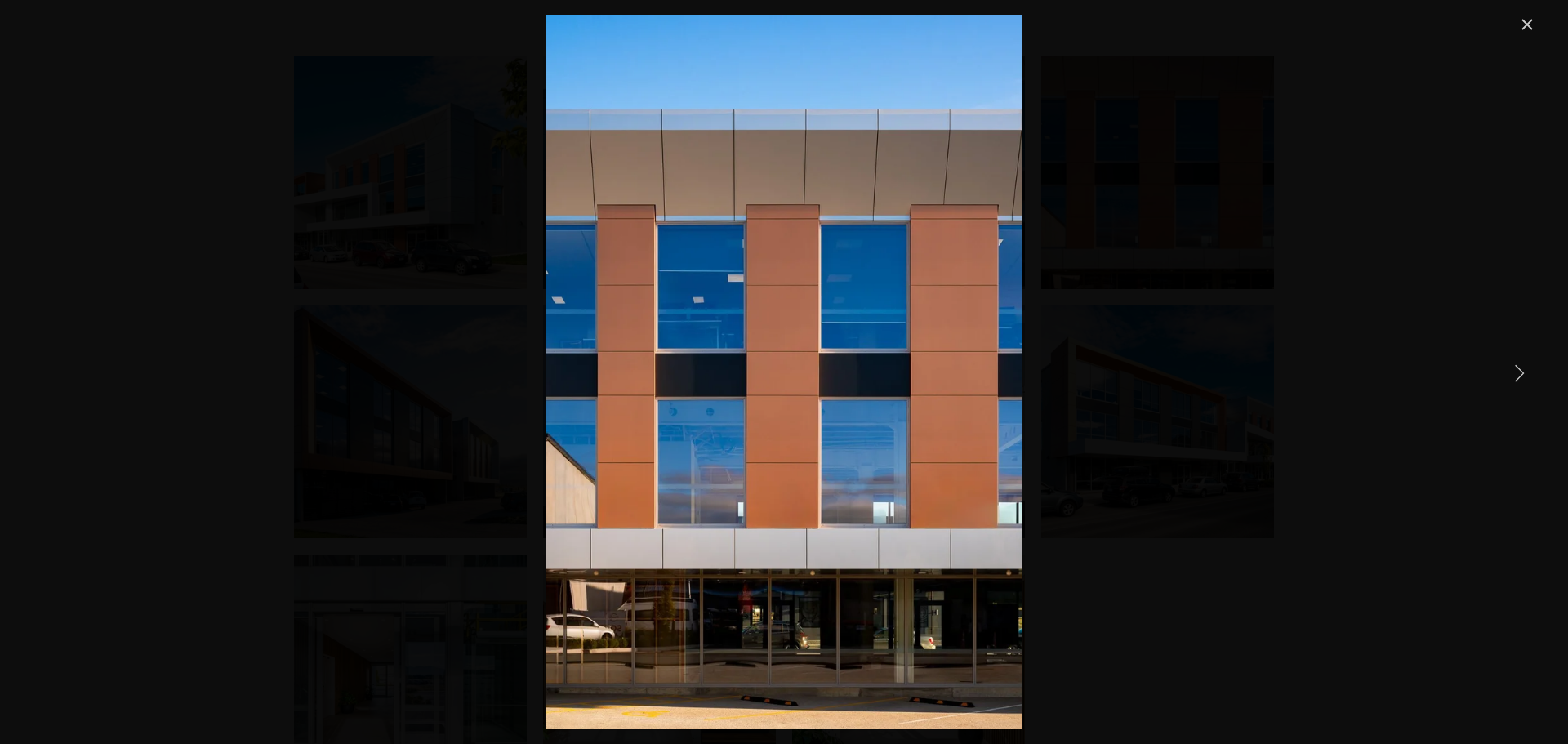
click at [1527, 371] on link "Next Item" at bounding box center [1519, 372] width 35 height 36
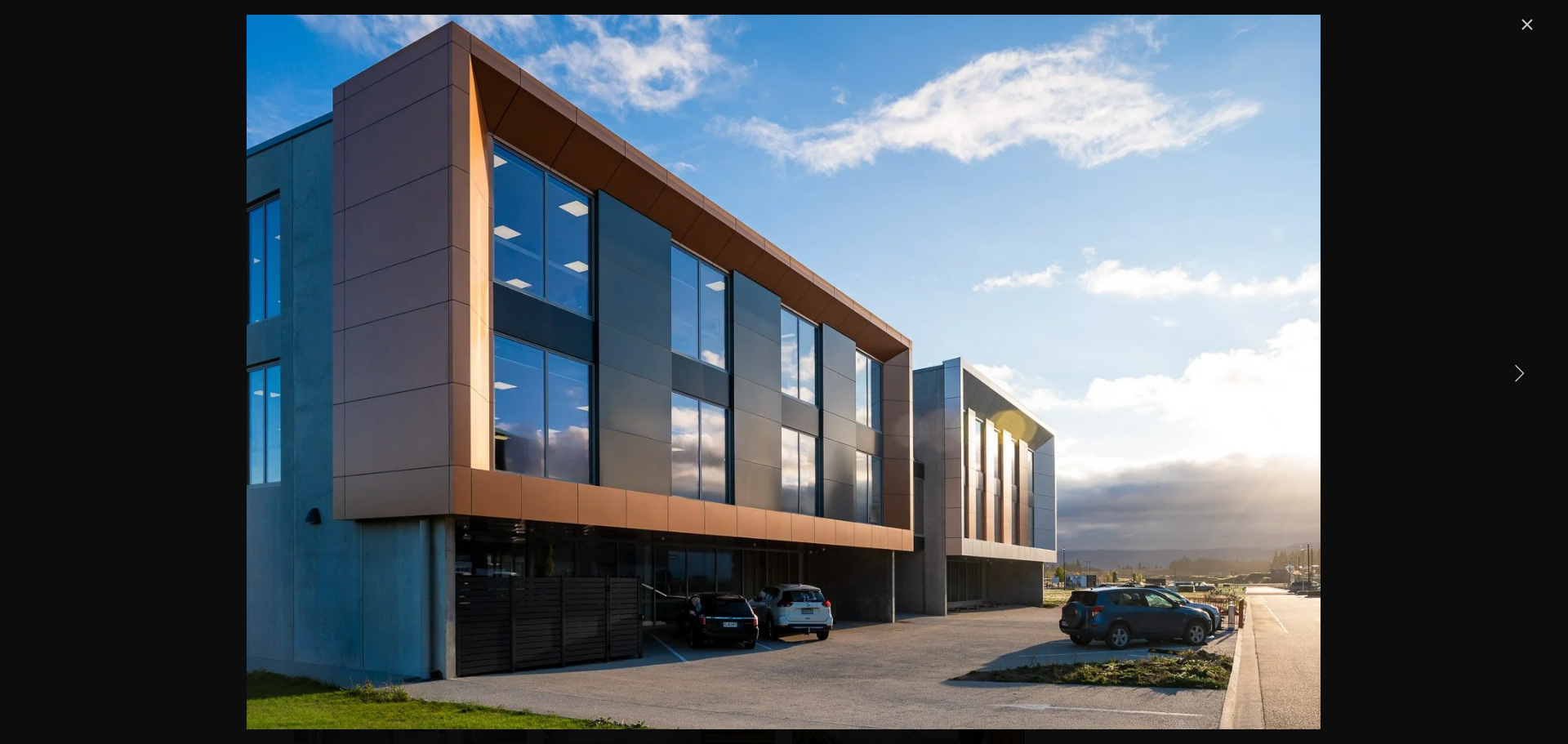
click at [1527, 371] on link "Next Item" at bounding box center [1519, 372] width 35 height 36
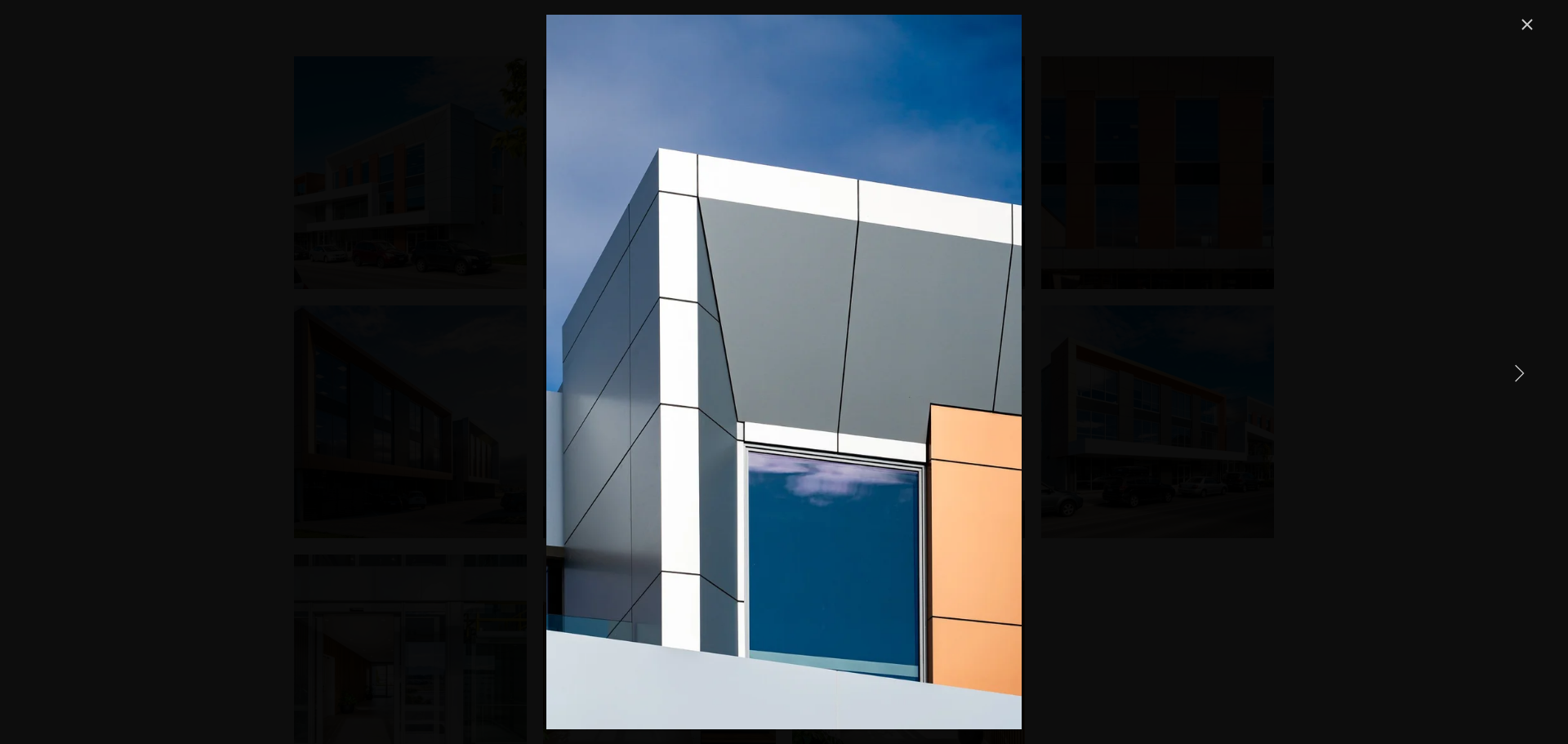
click at [1527, 371] on link "Next Item" at bounding box center [1519, 372] width 35 height 36
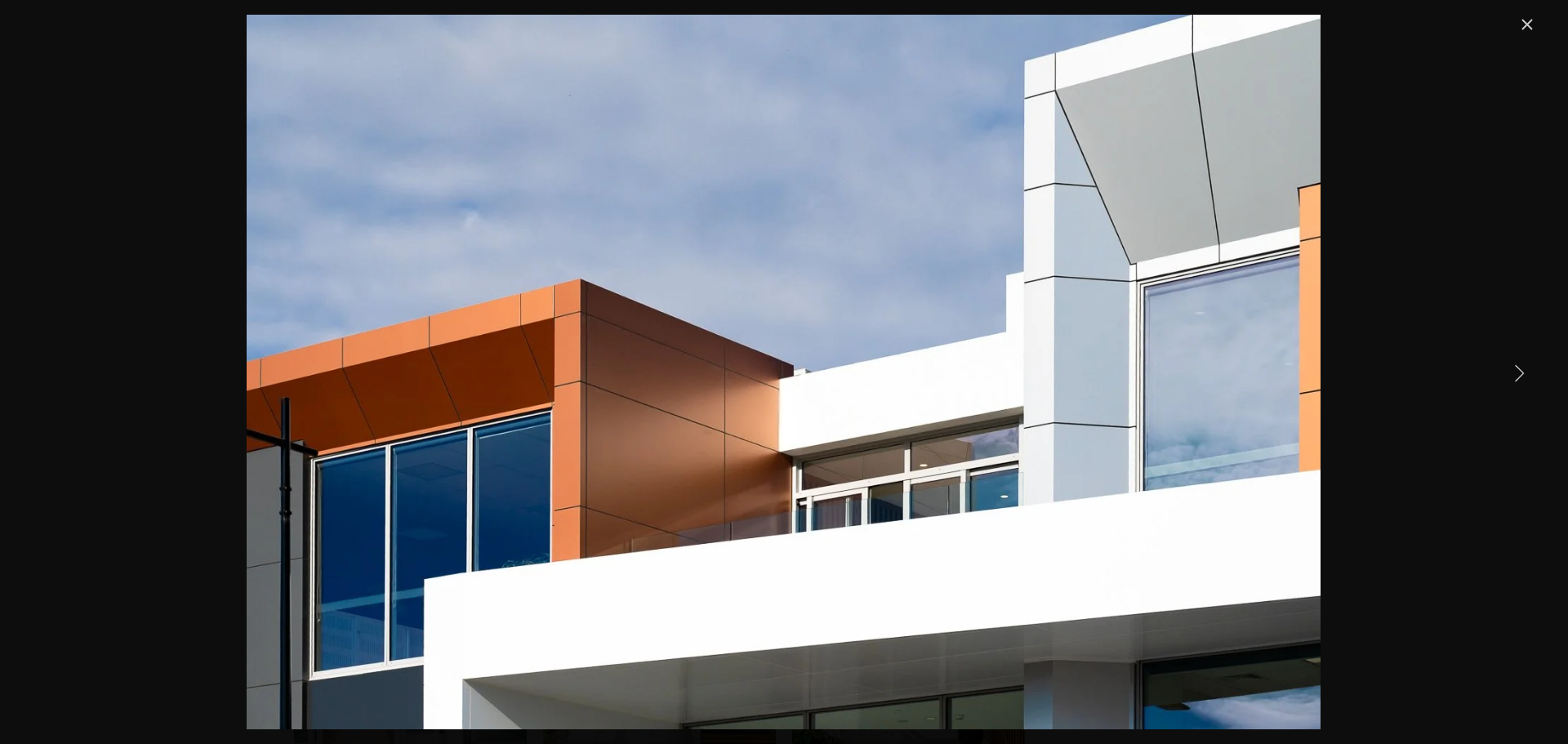
click at [1527, 371] on link "Next Item" at bounding box center [1519, 372] width 35 height 36
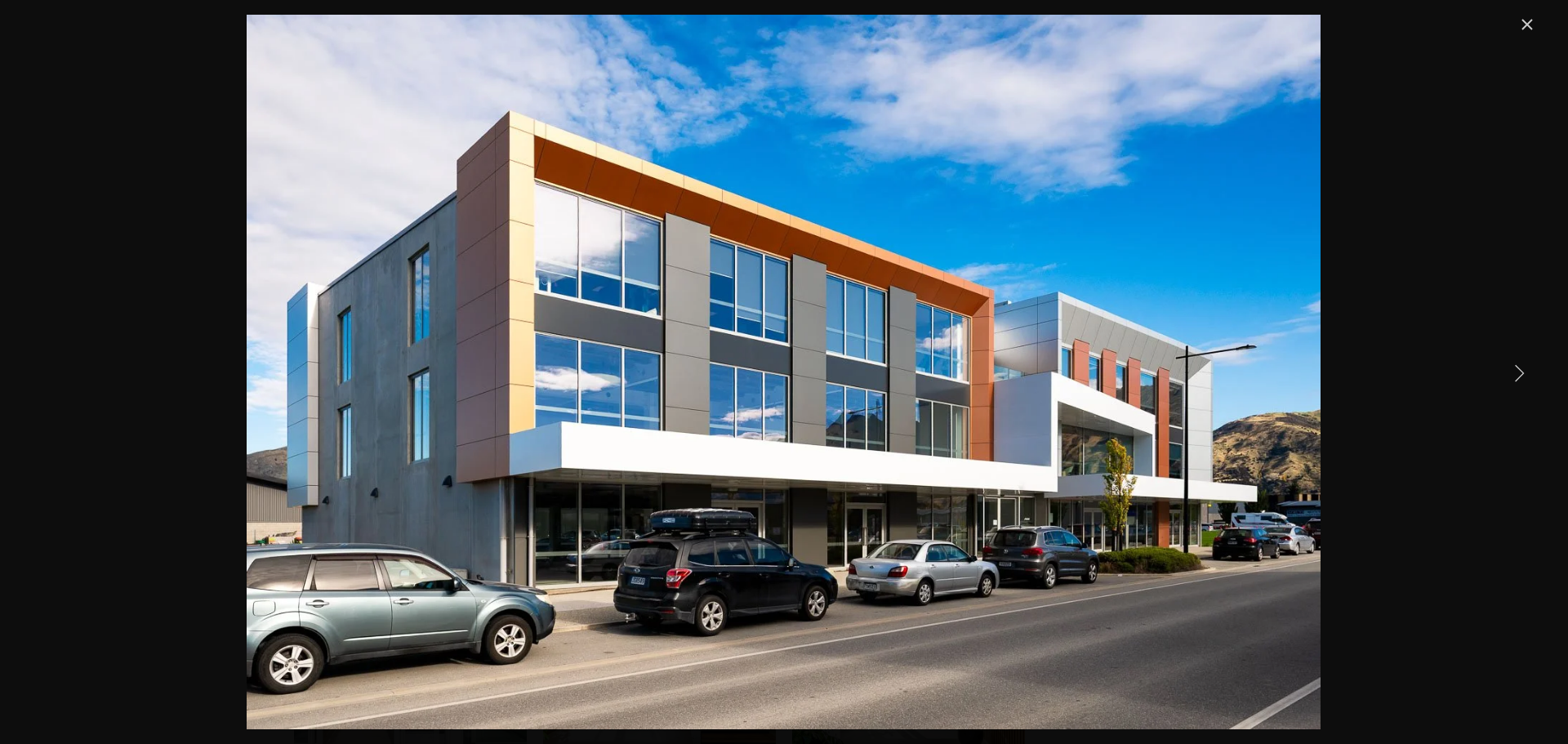
click at [1527, 371] on link "Next Item" at bounding box center [1519, 372] width 35 height 36
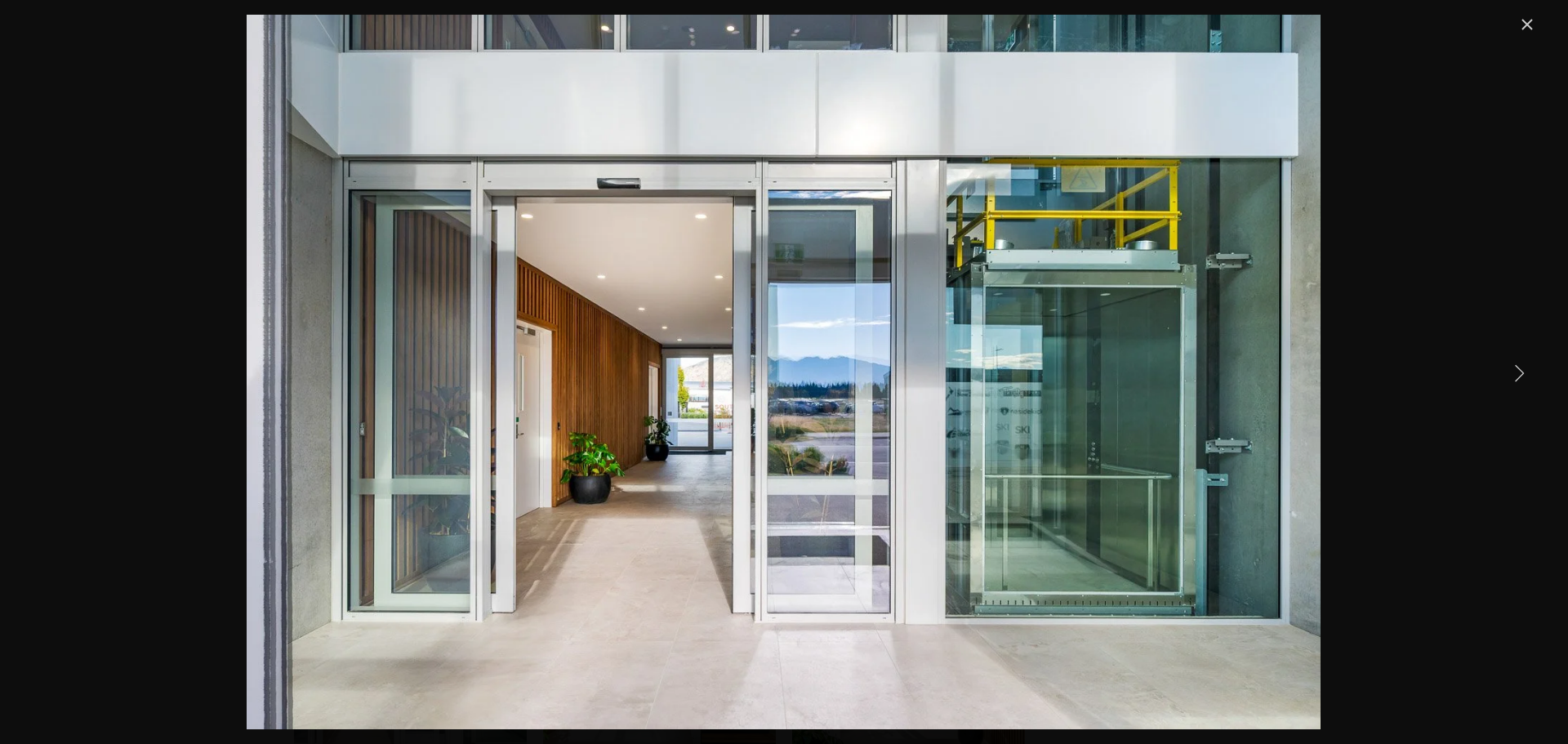
click at [1527, 371] on link "Next Item" at bounding box center [1519, 372] width 35 height 36
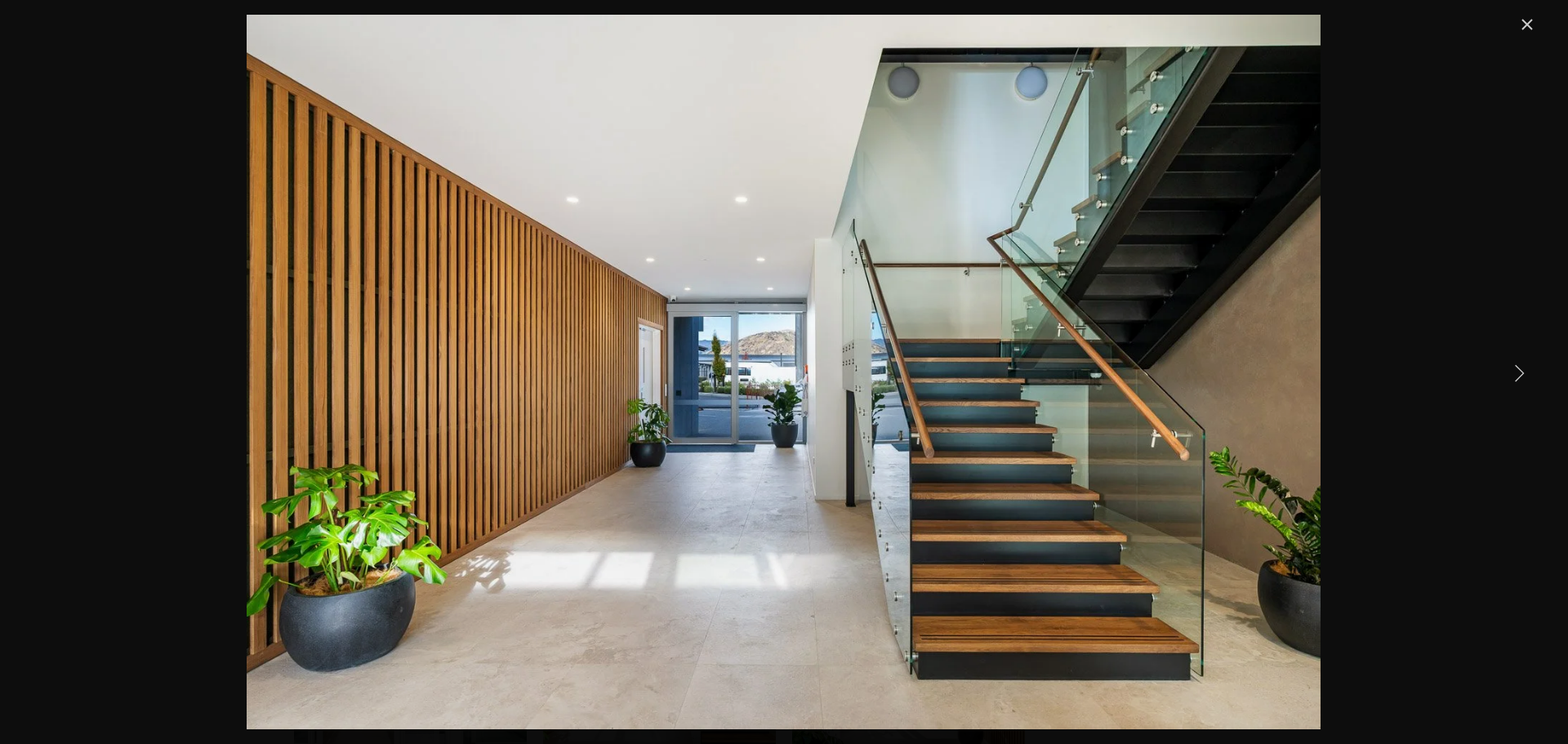
click at [1527, 371] on link "Next Item" at bounding box center [1519, 372] width 35 height 36
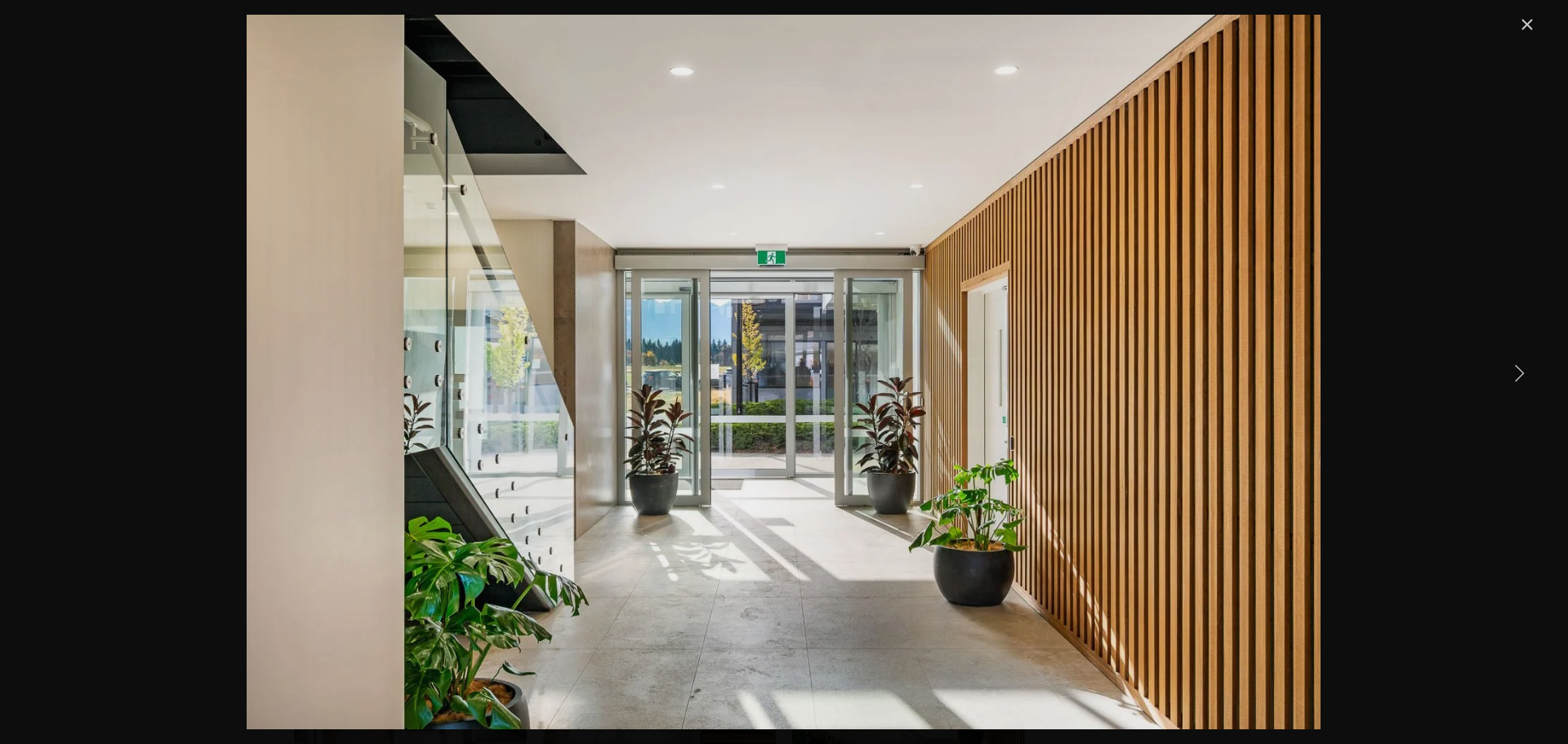
click at [1524, 371] on link "Next Item" at bounding box center [1519, 372] width 35 height 36
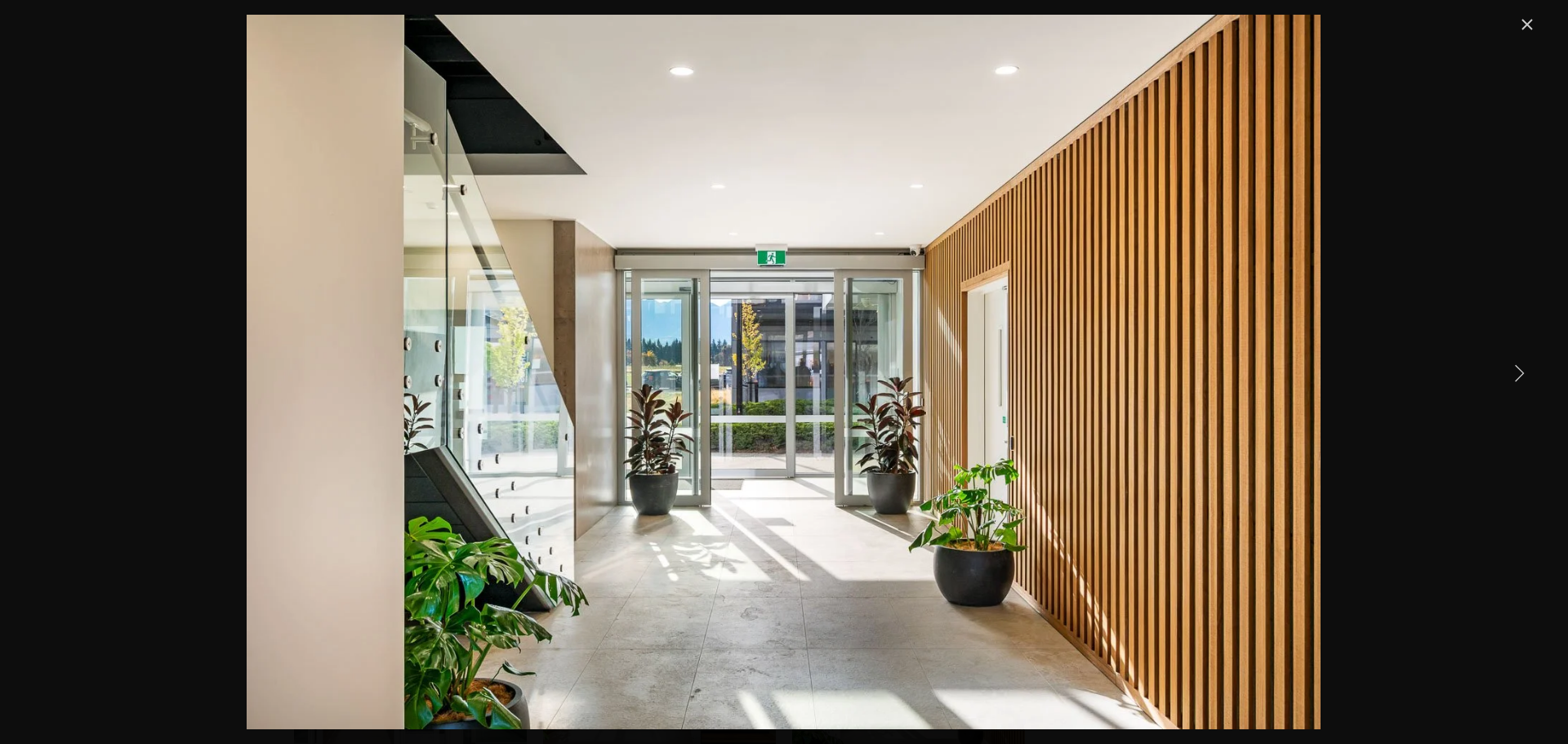
click at [1521, 371] on link "Next Item" at bounding box center [1519, 372] width 35 height 36
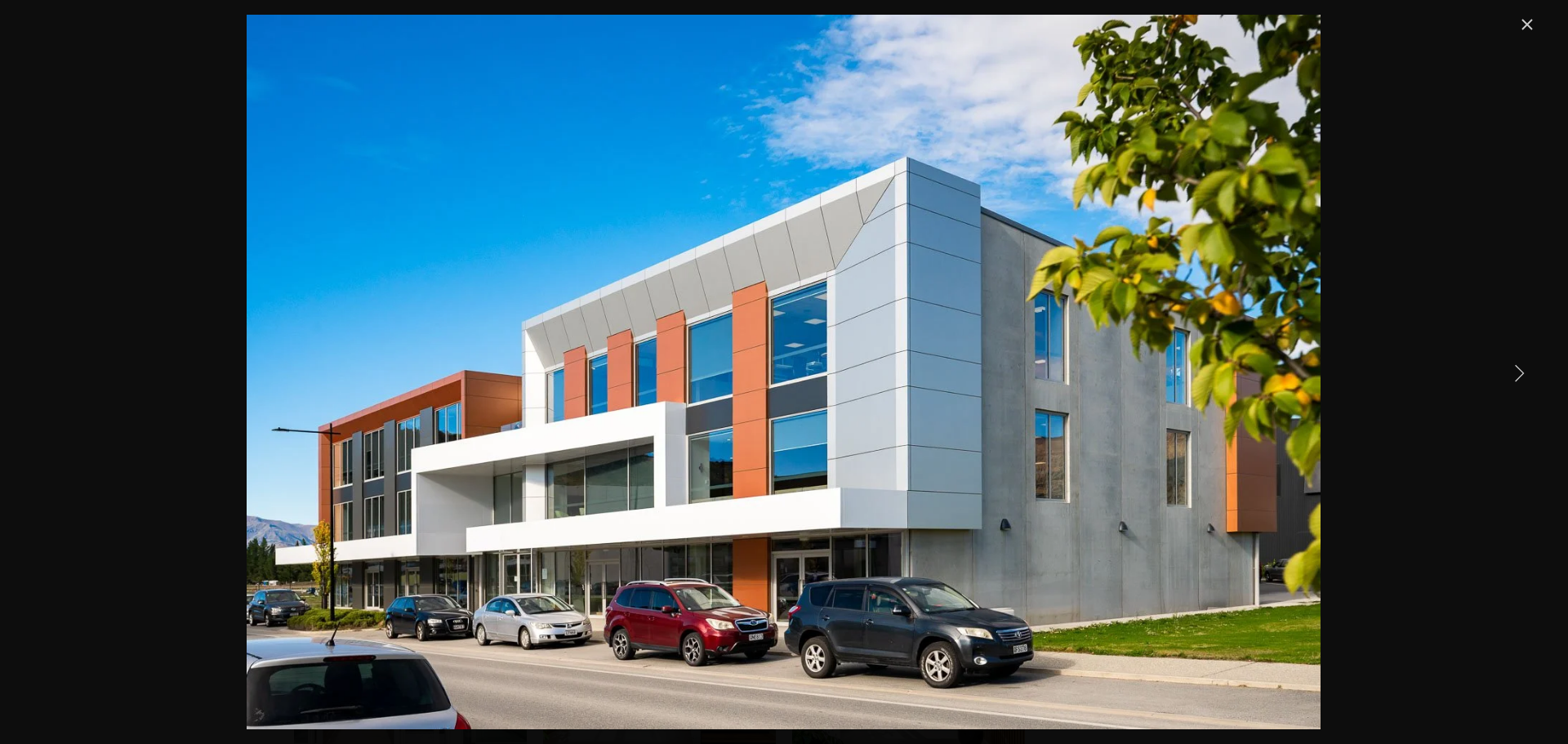
click at [1520, 371] on link "Next Item" at bounding box center [1519, 372] width 35 height 36
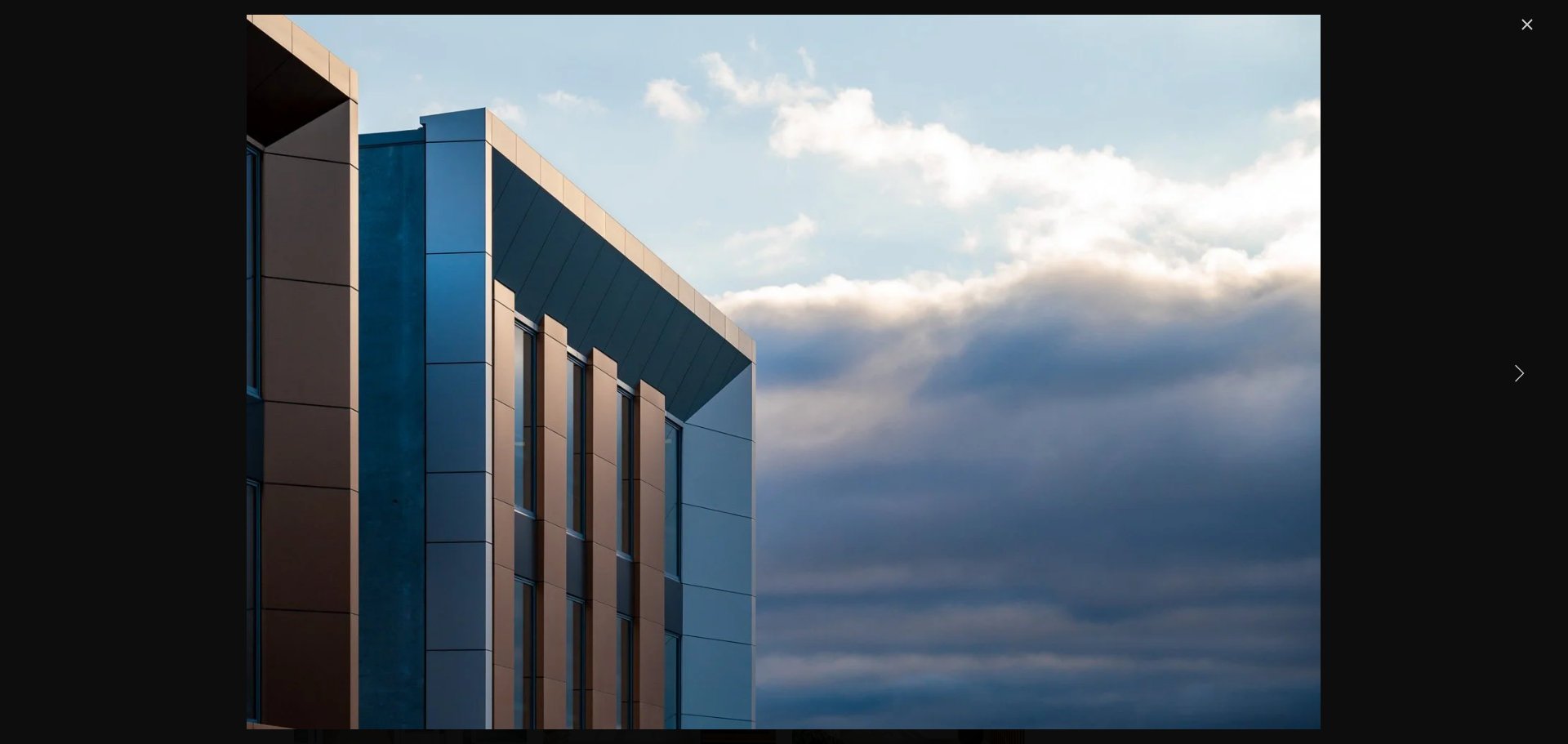
click at [1517, 23] on link "Close" at bounding box center [1526, 24] width 20 height 20
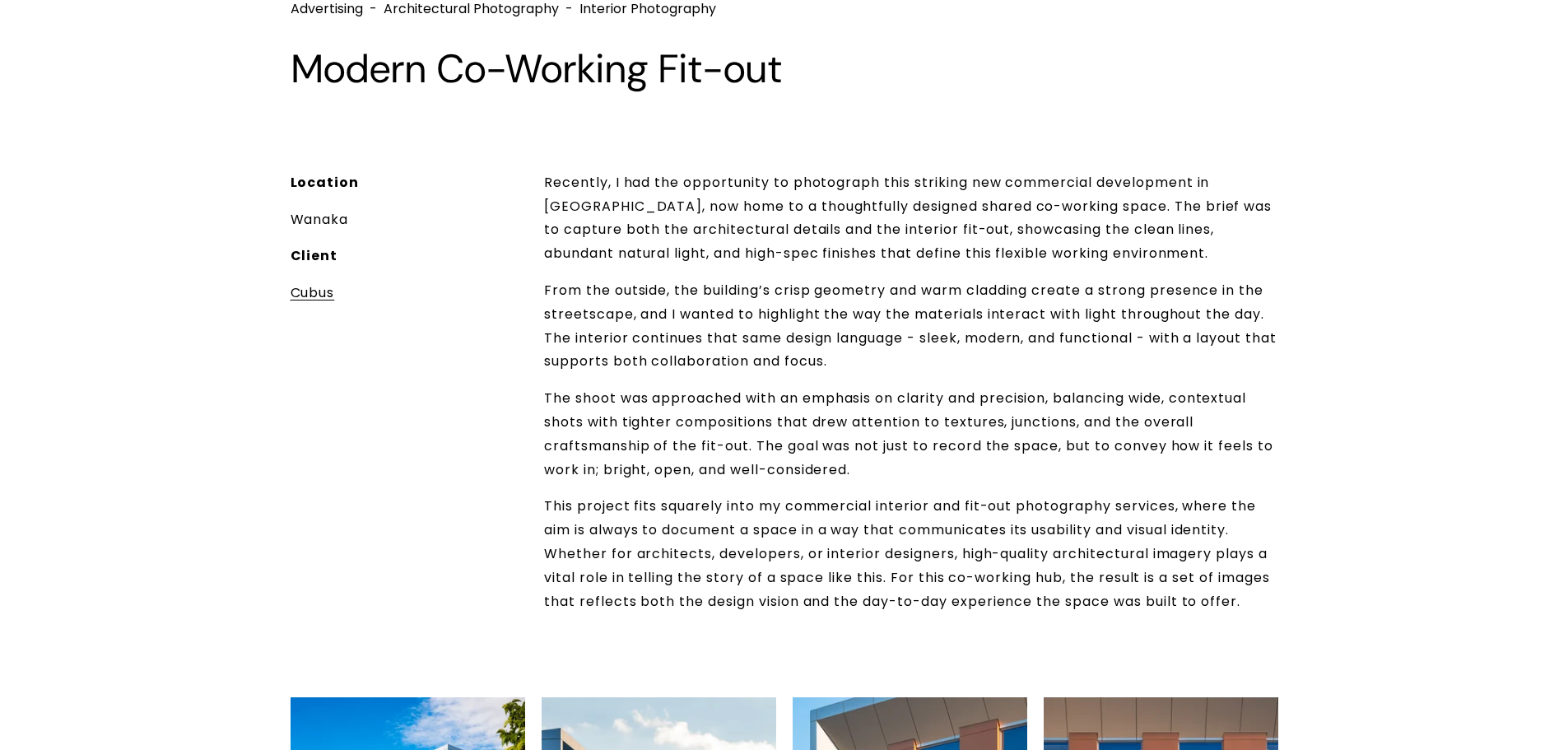
scroll to position [0, 0]
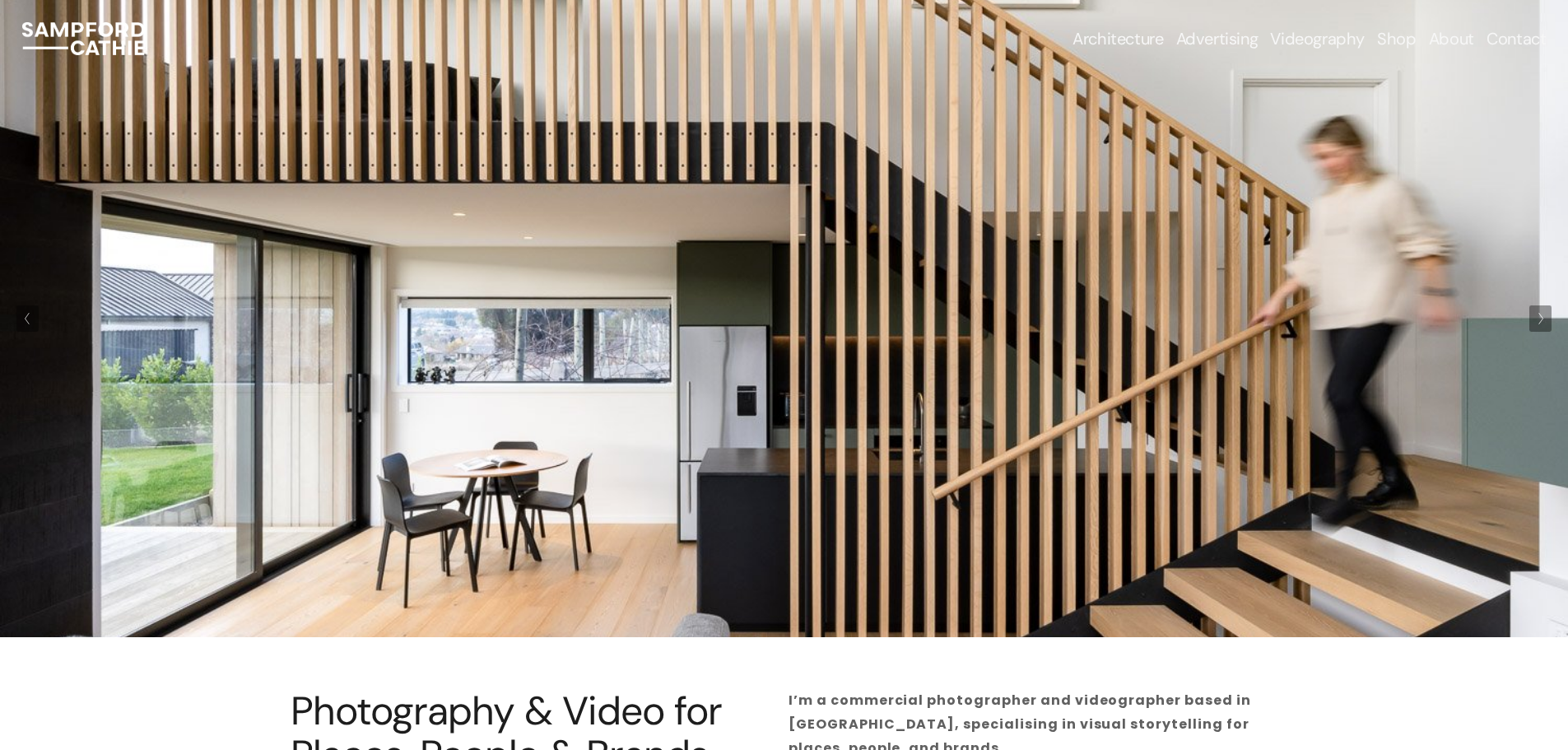
click at [0, 0] on span "Construction Photography" at bounding box center [0, 0] width 0 height 0
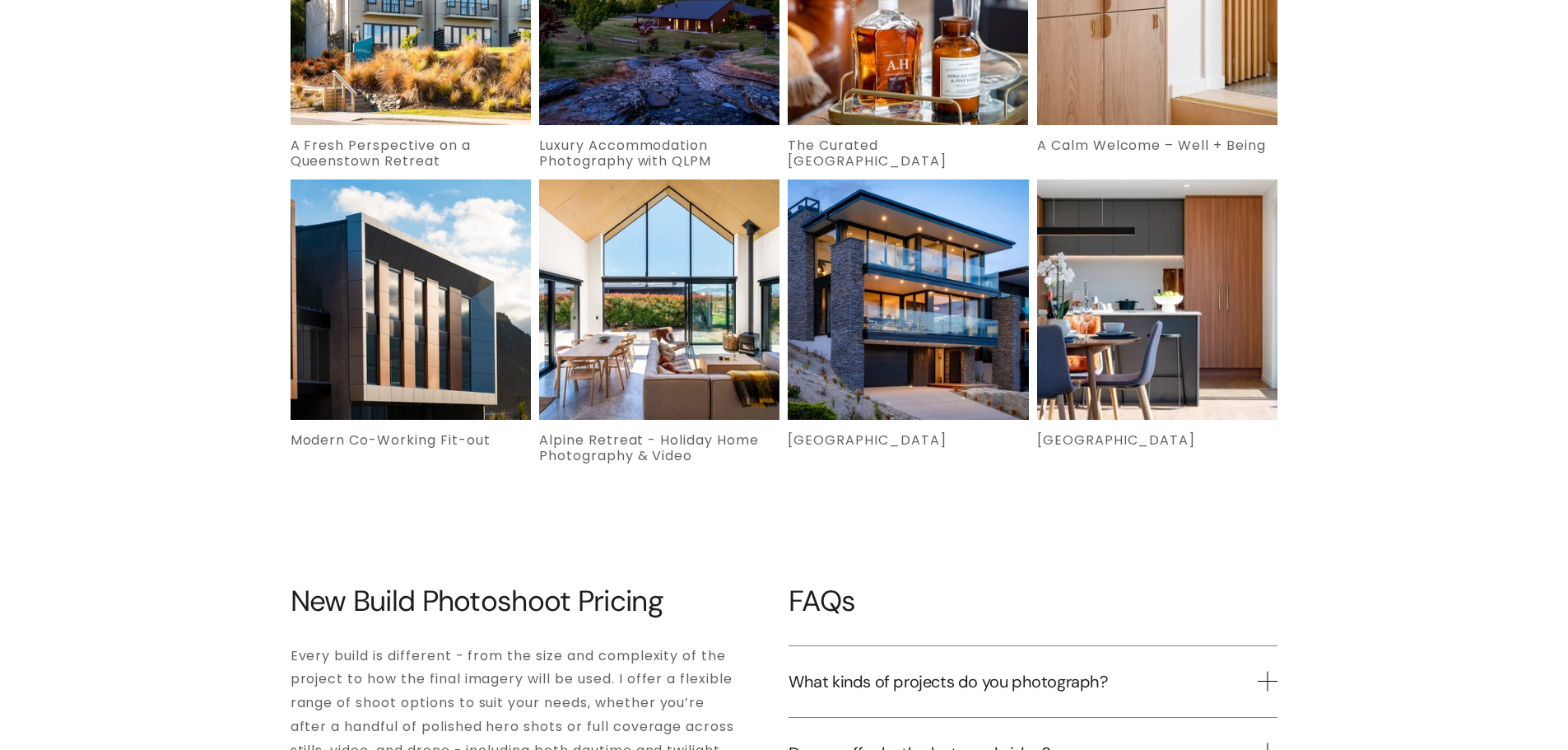
scroll to position [3870, 0]
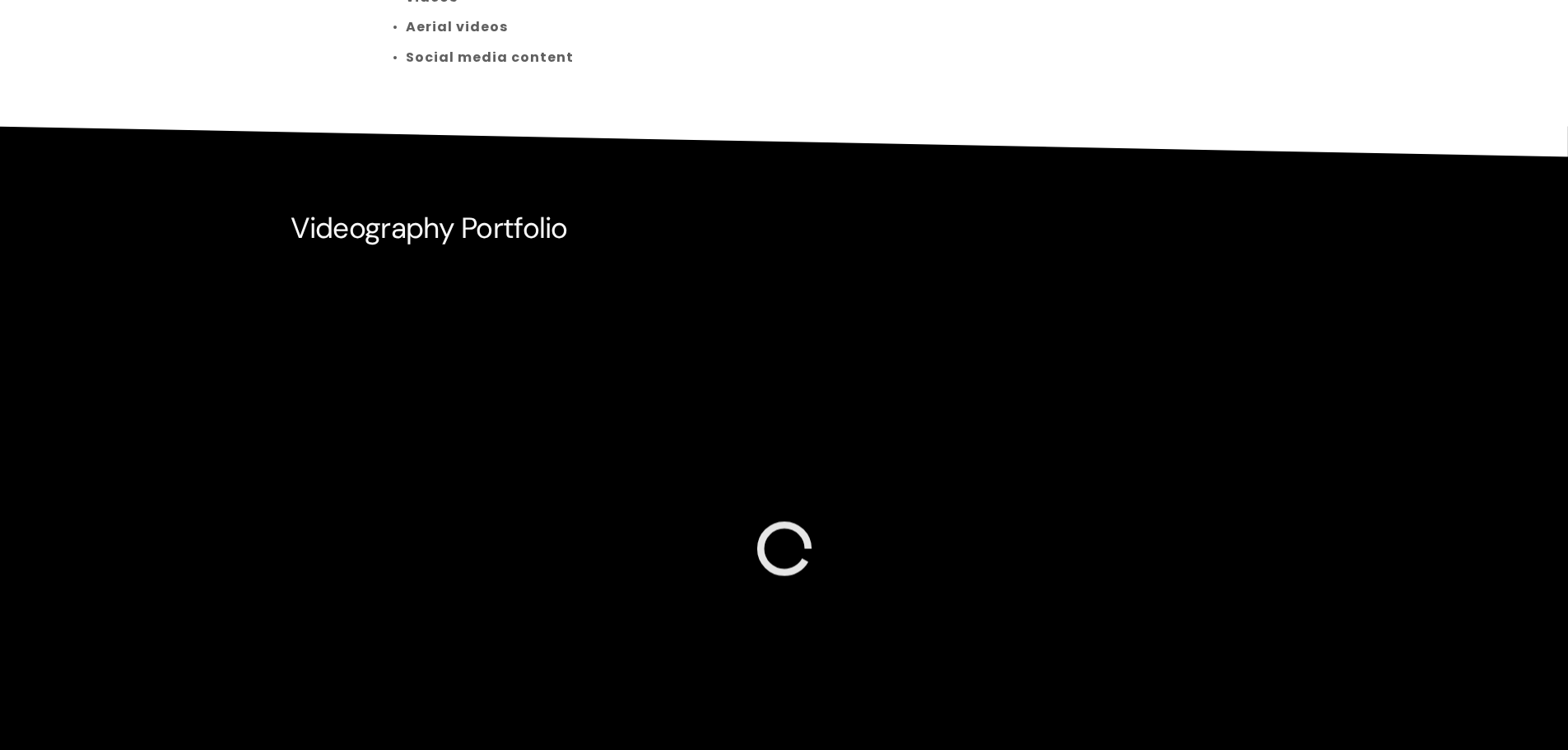
scroll to position [412, 0]
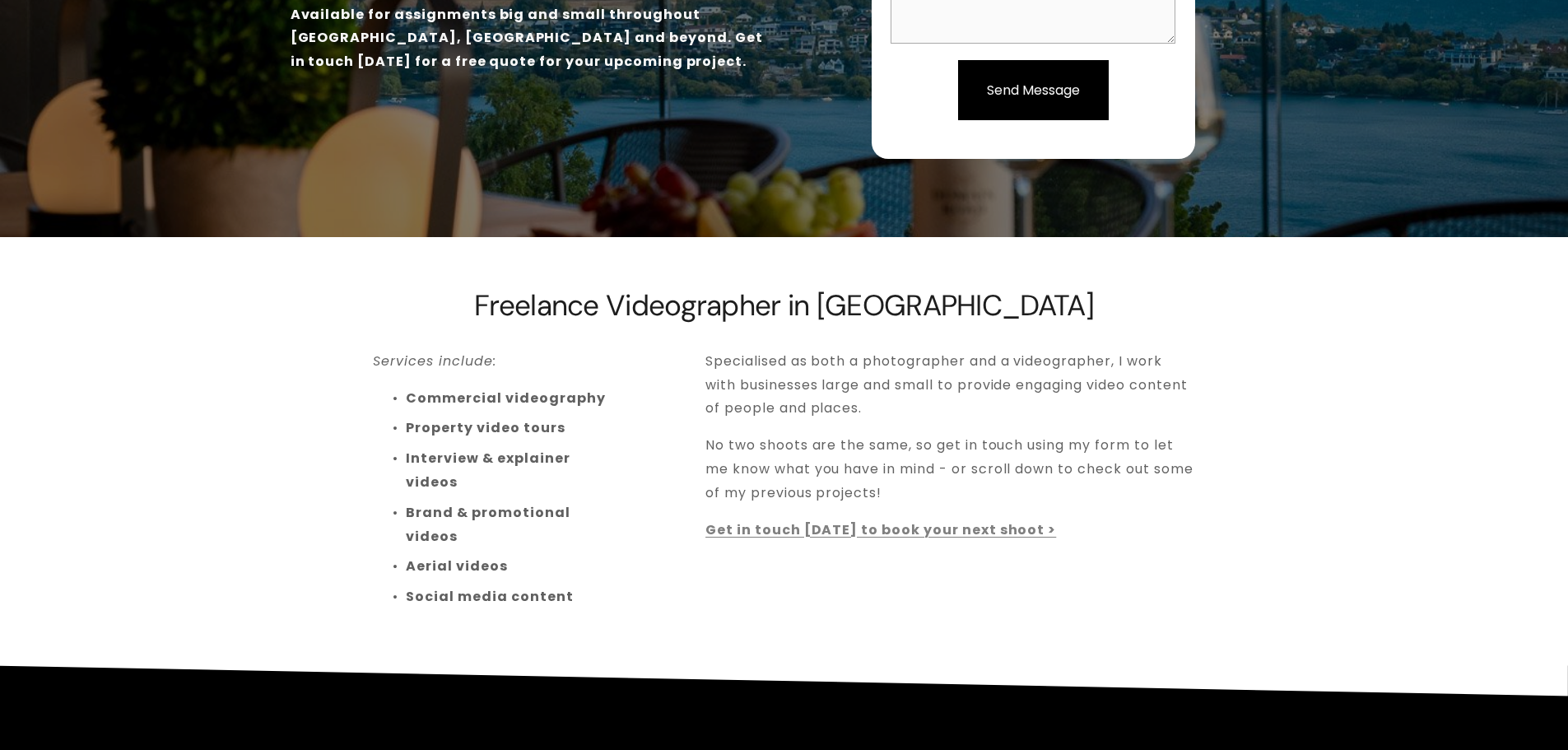
click at [473, 398] on strong "Commercial videography" at bounding box center [505, 398] width 199 height 19
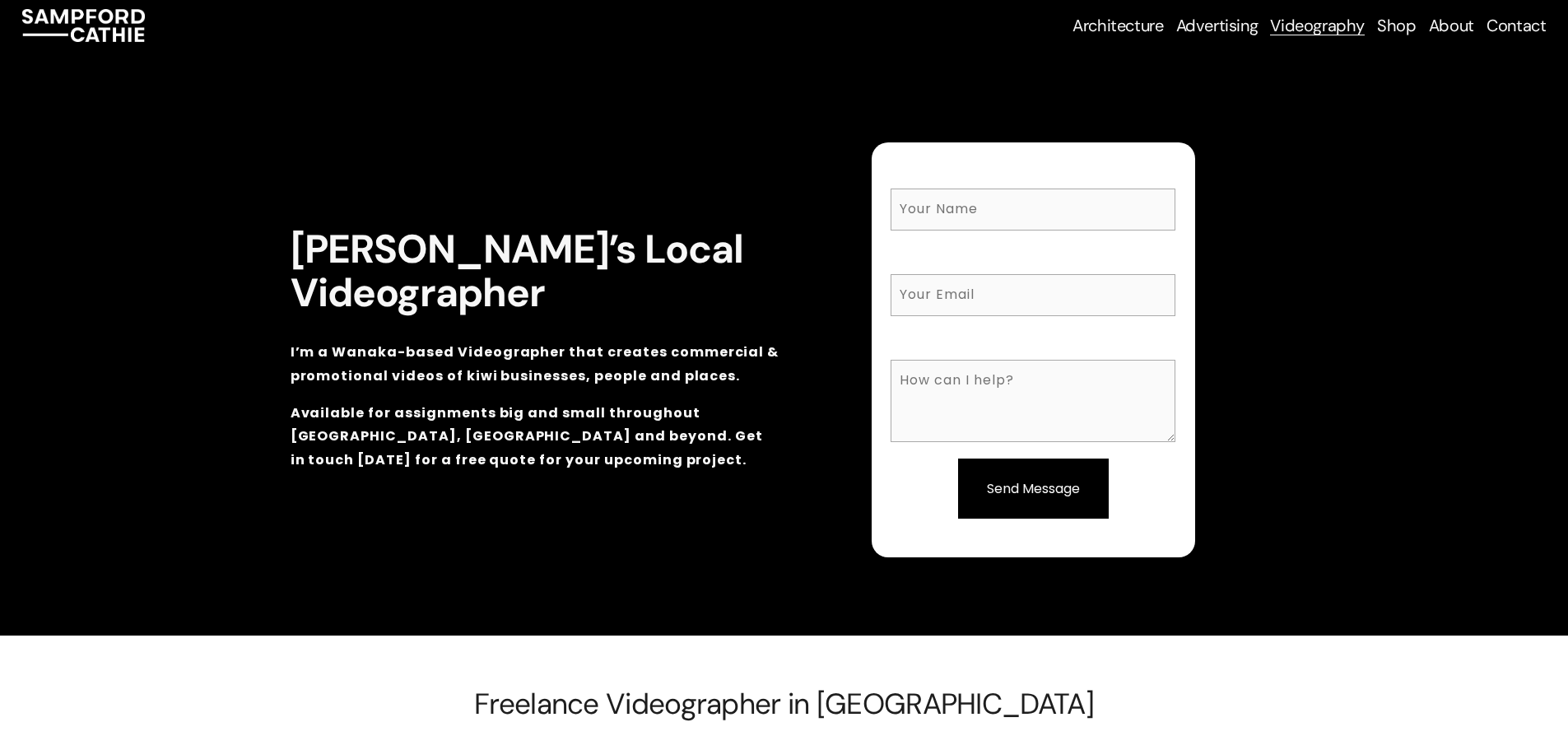
scroll to position [0, 0]
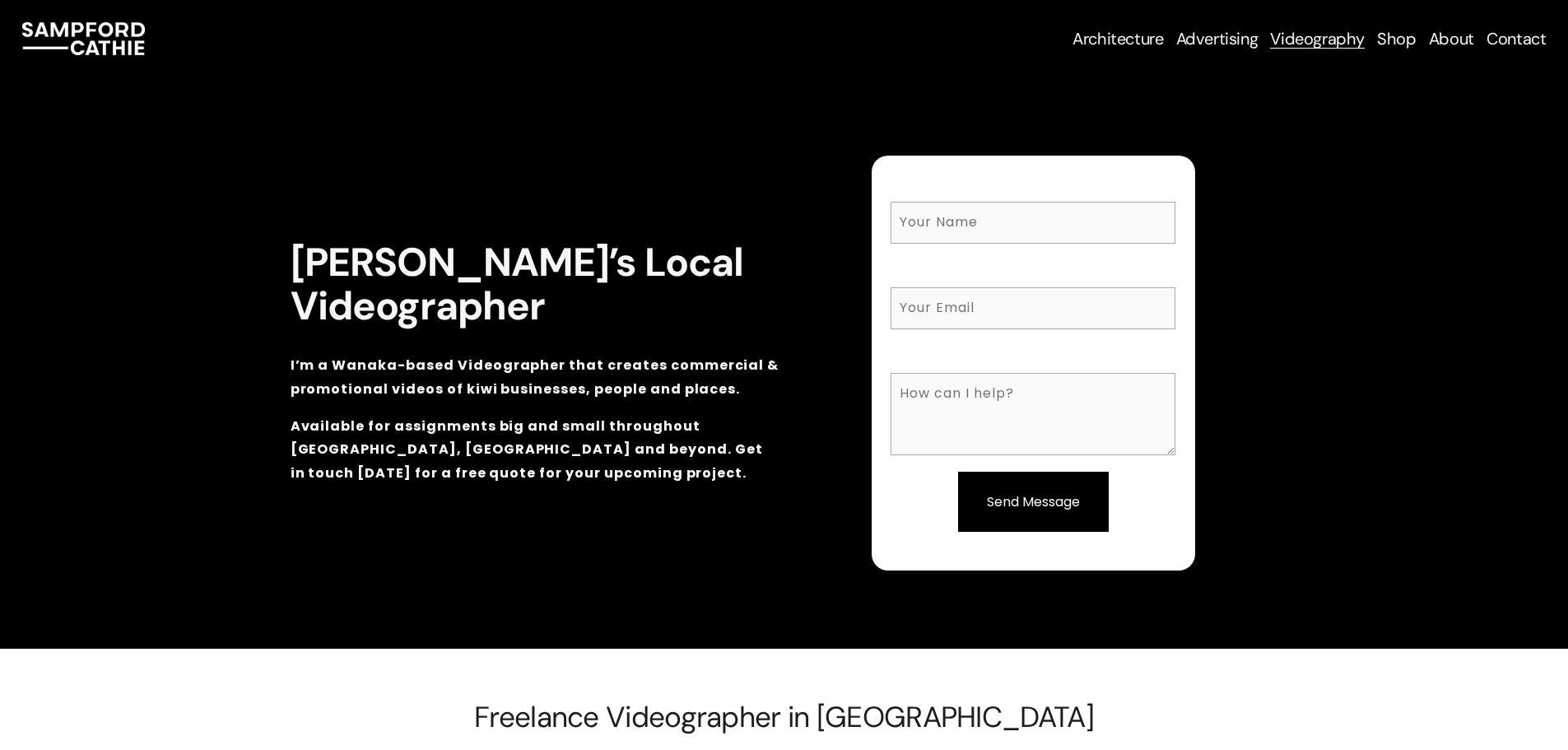
click at [0, 0] on span "Real Estate Photography" at bounding box center [0, 0] width 0 height 0
